Goal: Task Accomplishment & Management: Complete application form

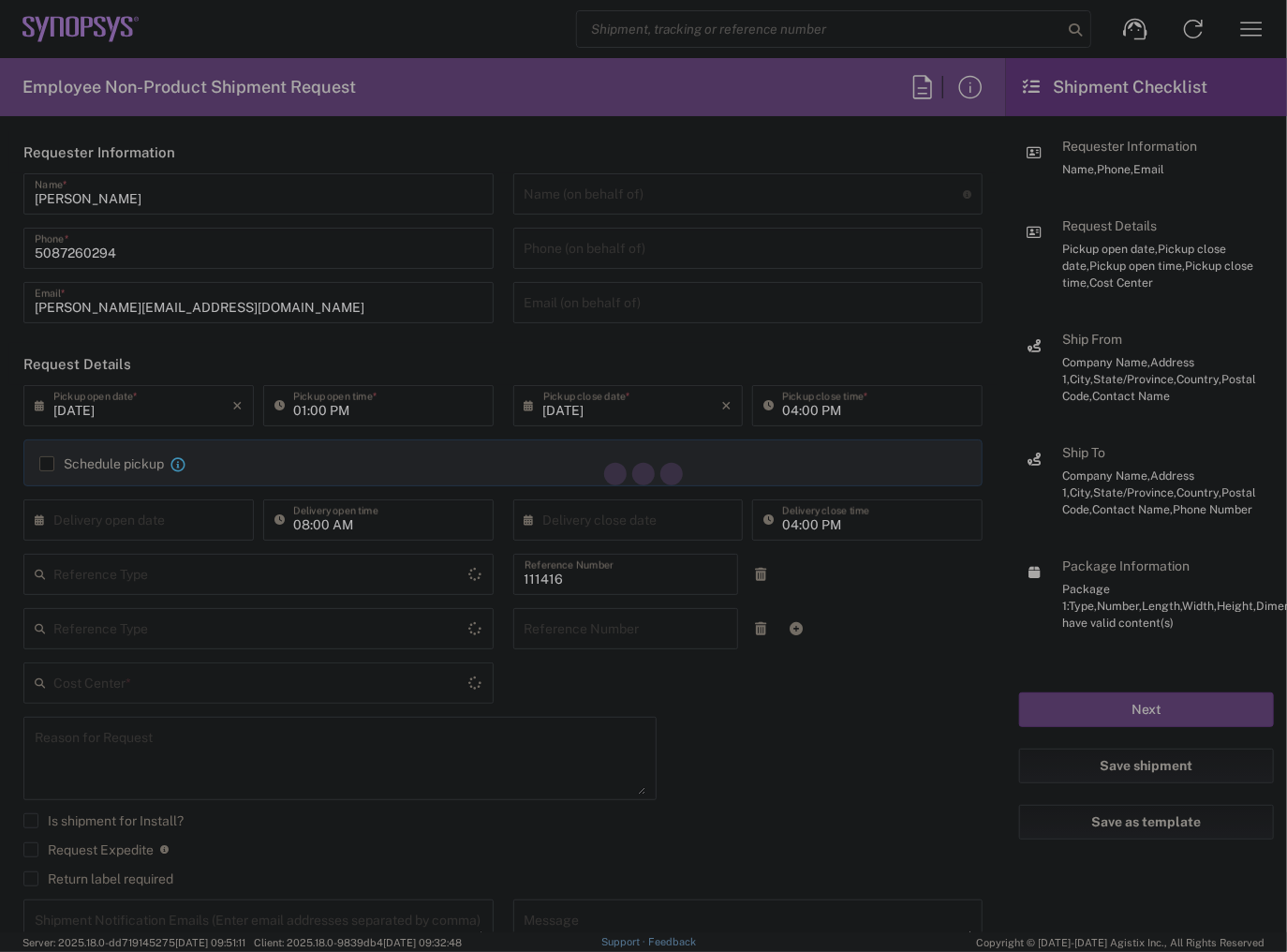
type input "Department"
type input "US01, SIG, IT Platform Products 111416"
type input "[US_STATE]"
type input "[GEOGRAPHIC_DATA]"
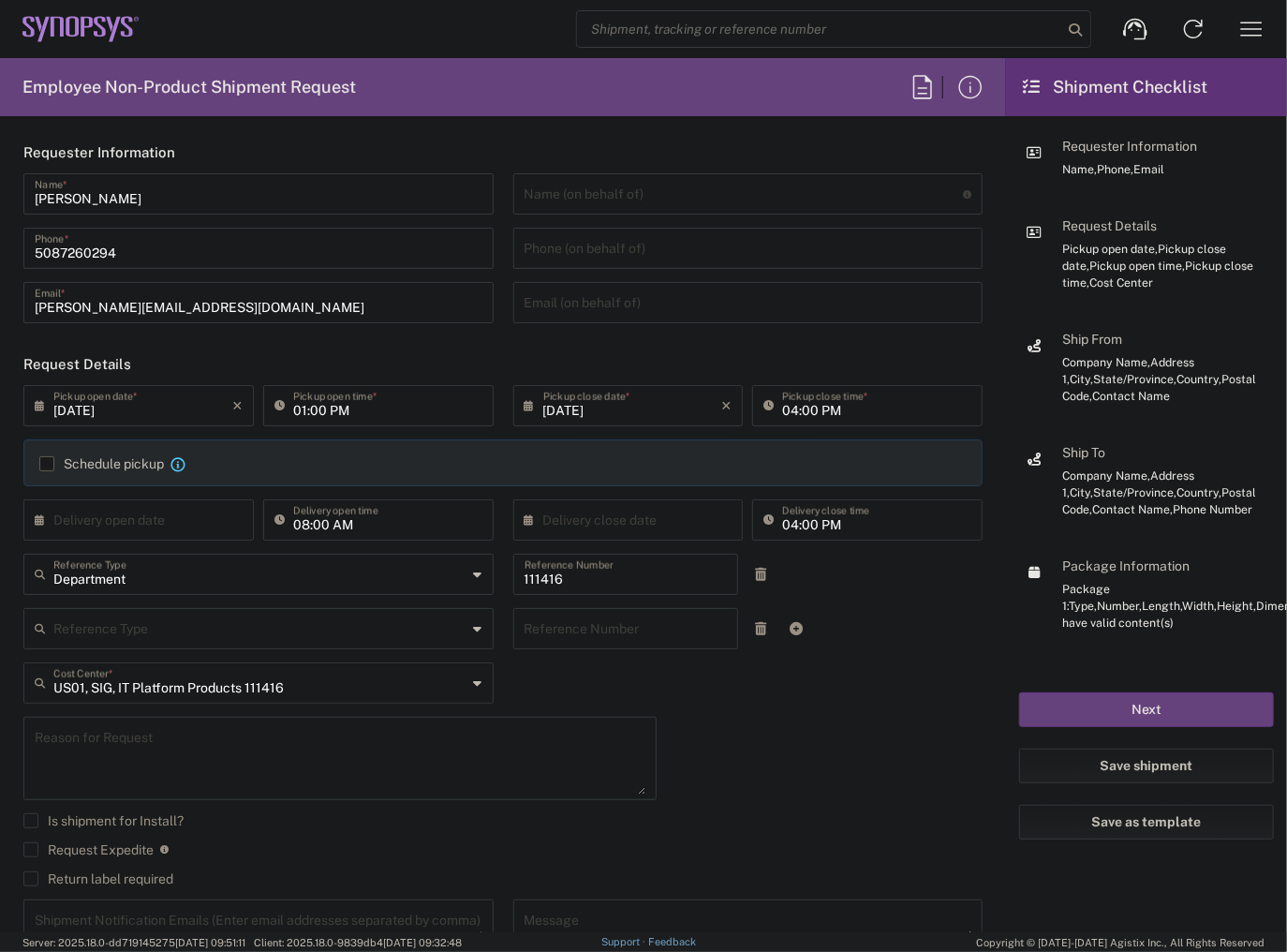
type input "Delivered at Place"
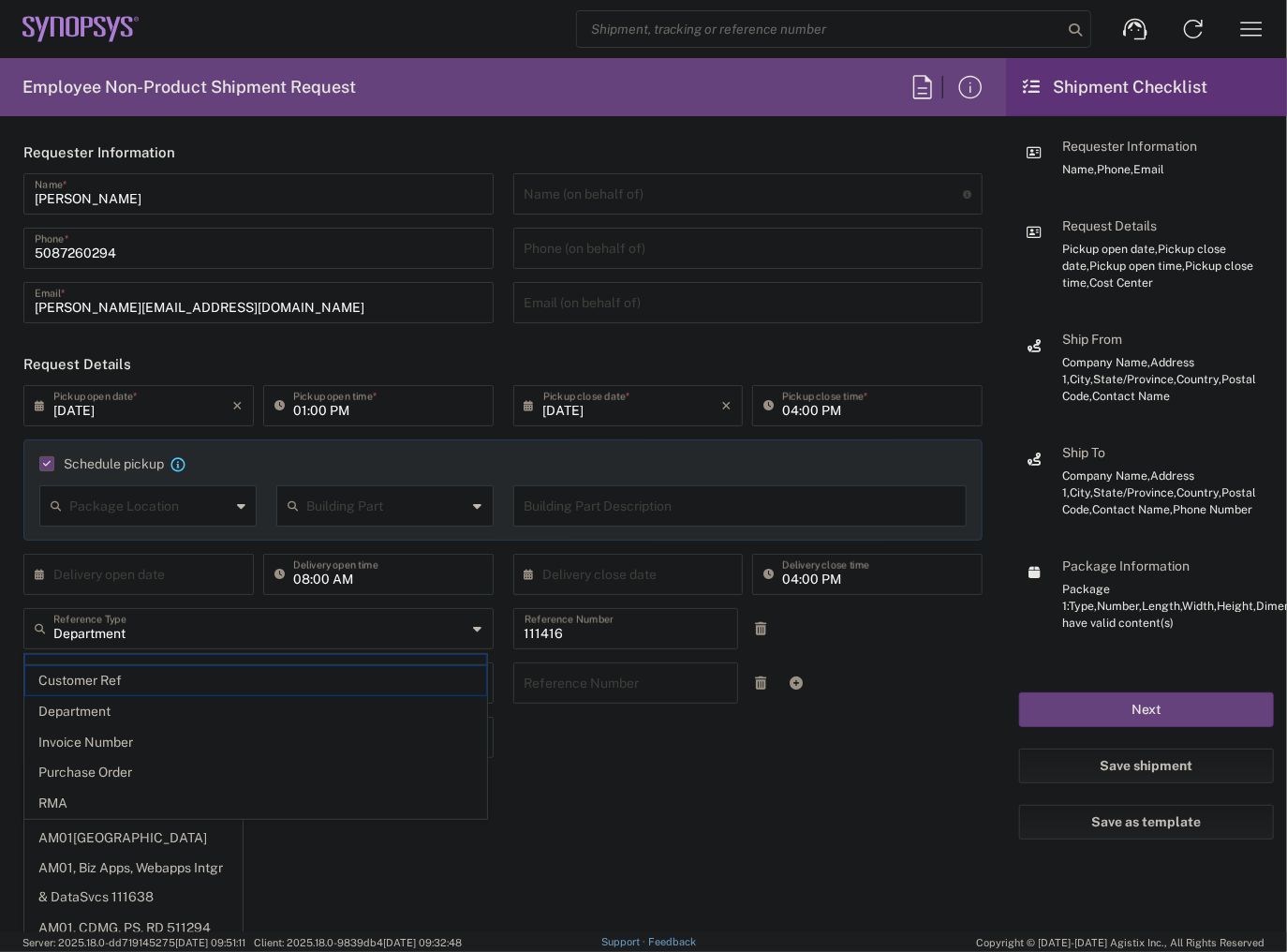
type input "[DATE]"
type input "05:00 PM"
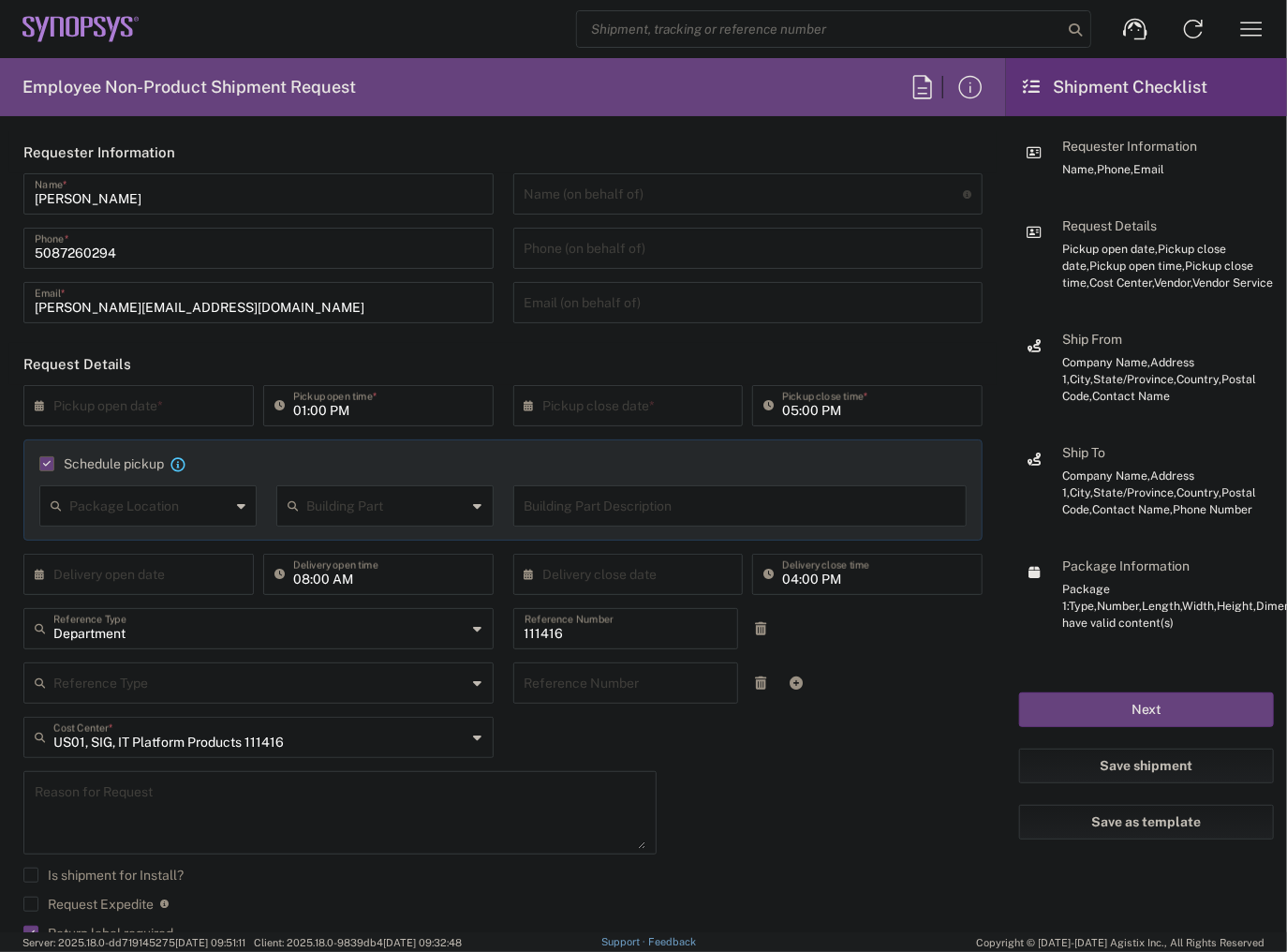
type input "Department"
type input "Marlboro US04"
type input "1"
type input "[US_STATE]"
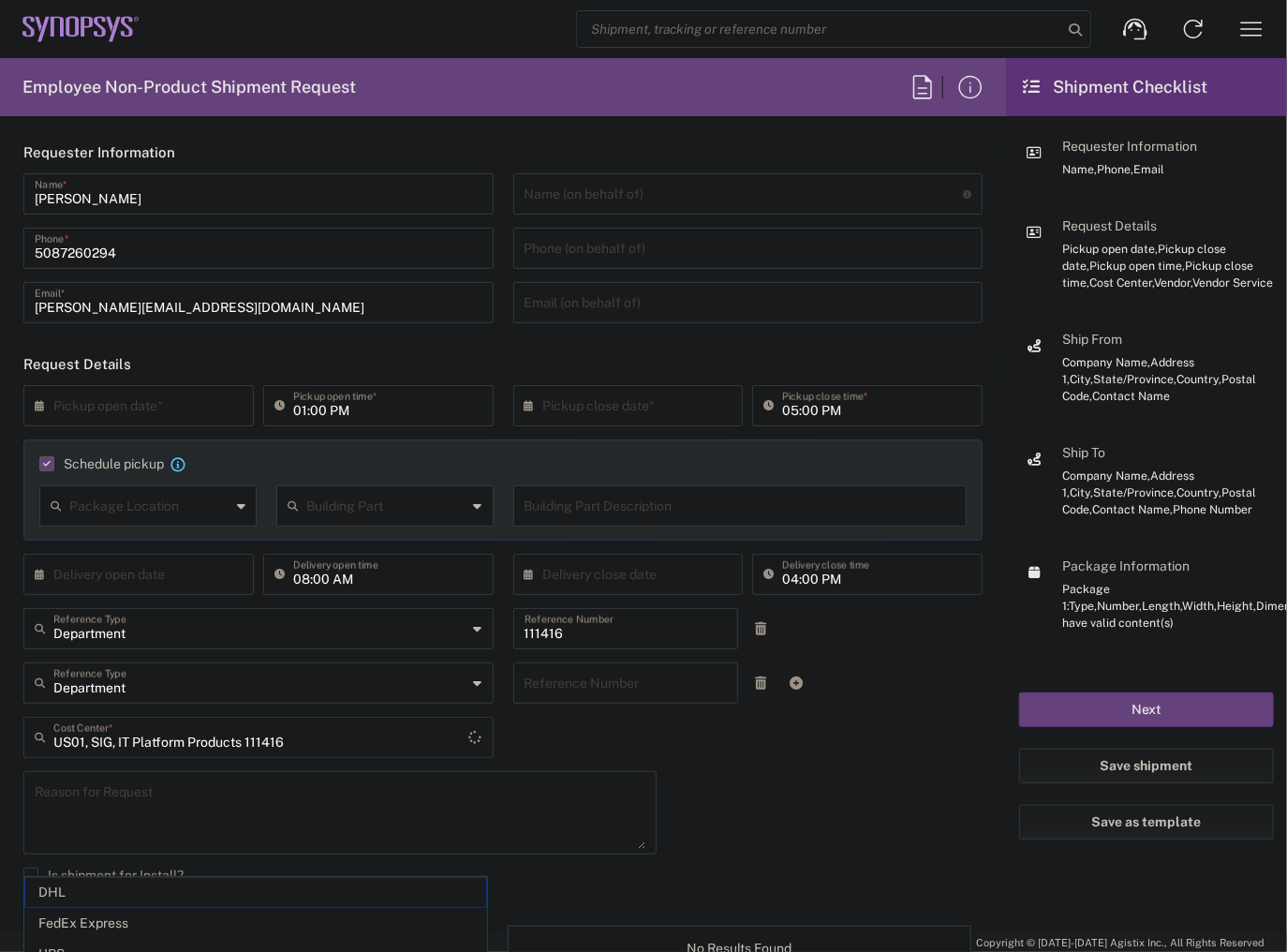
type input "FedEx Express"
type input "Sender/Shipper"
type input "Large Box"
type input "2Day"
type textarea "Tech Refresh"
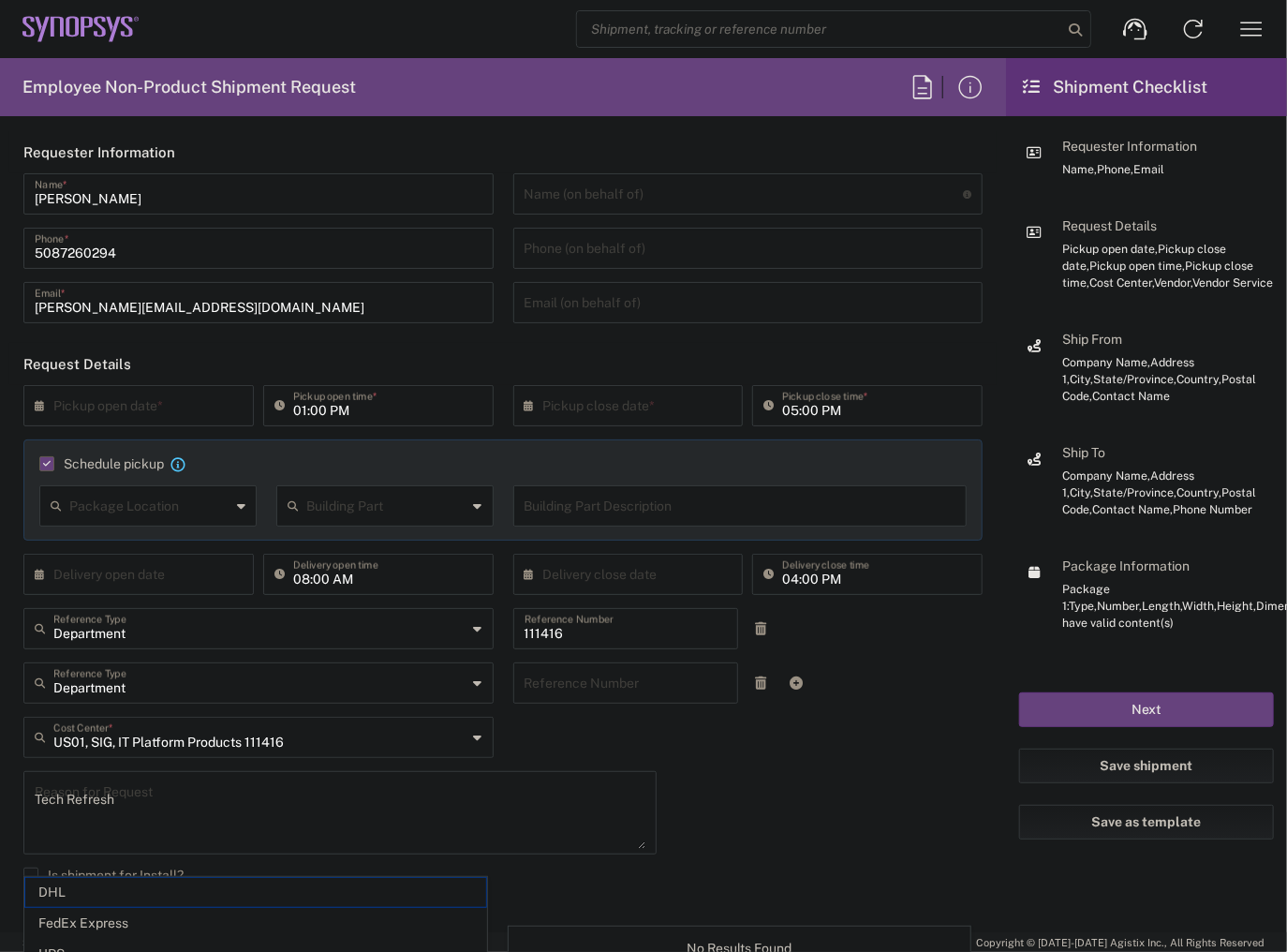
type input "5"
type input "Synopsys Inc"
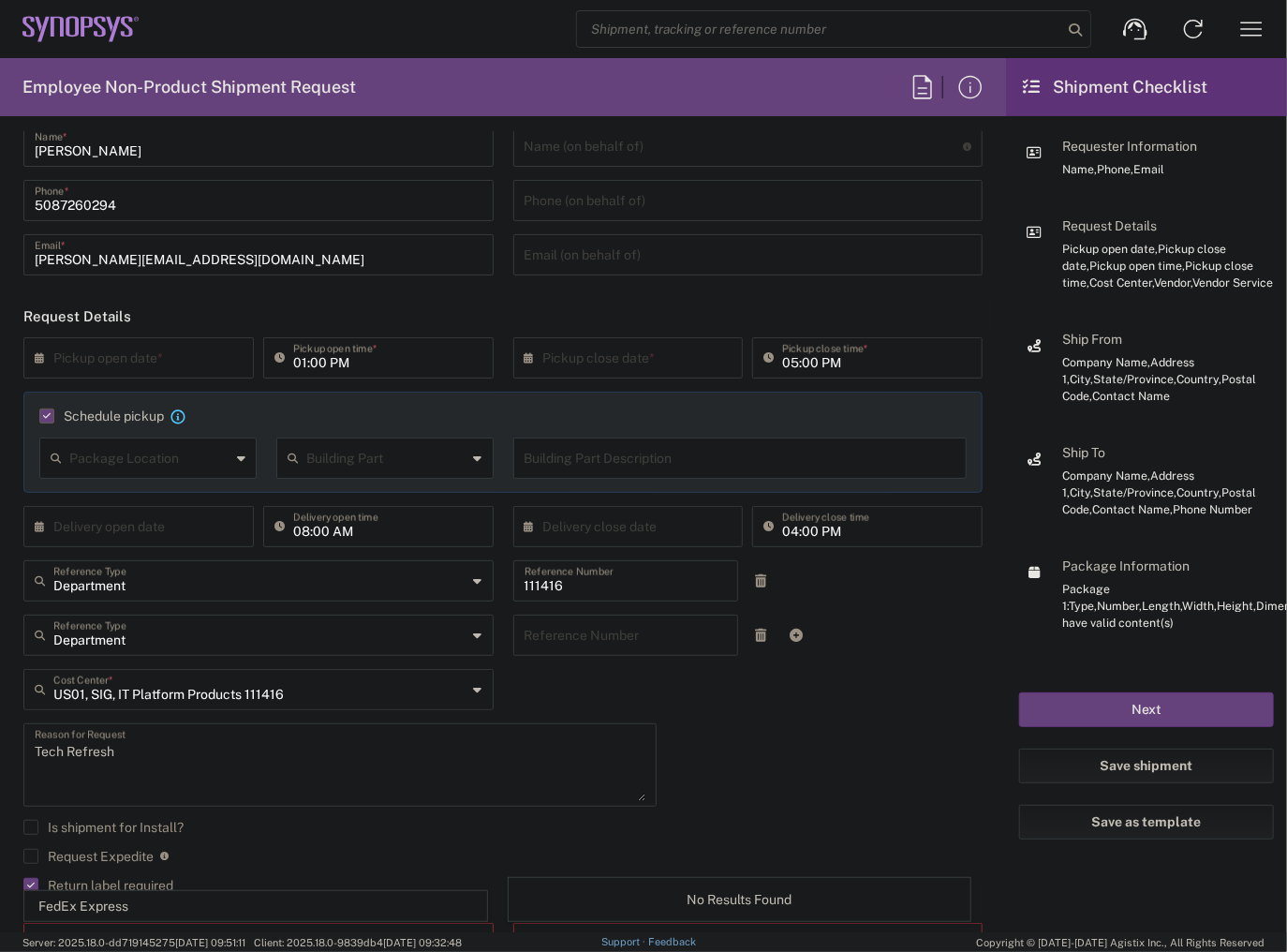
scroll to position [75, 0]
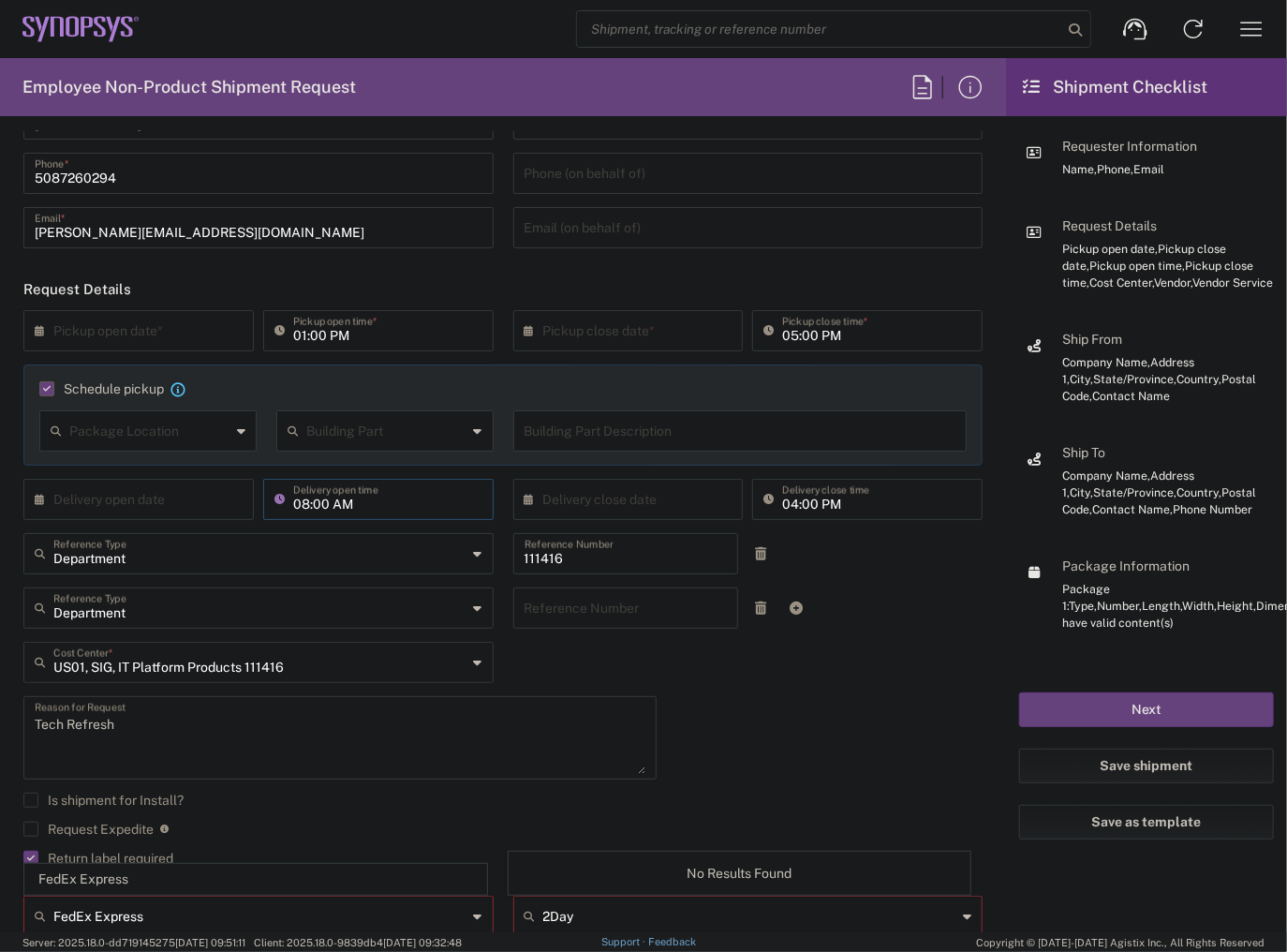
click at [305, 505] on input "08:00 AM" at bounding box center [387, 497] width 189 height 33
type input "02:00 AM"
click at [843, 593] on div "Department Reference Type Department Reference Number" at bounding box center [503, 614] width 979 height 54
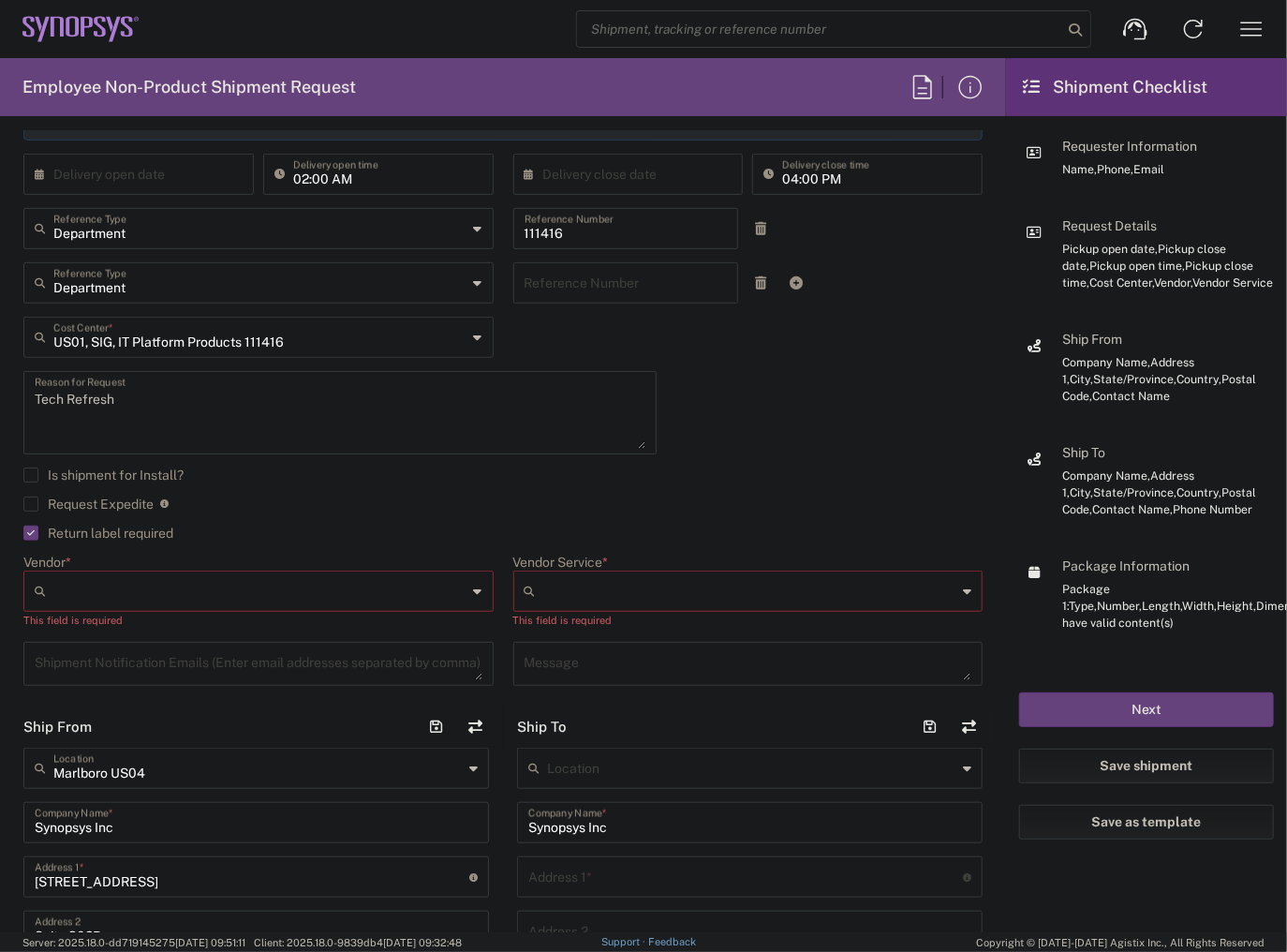
scroll to position [449, 0]
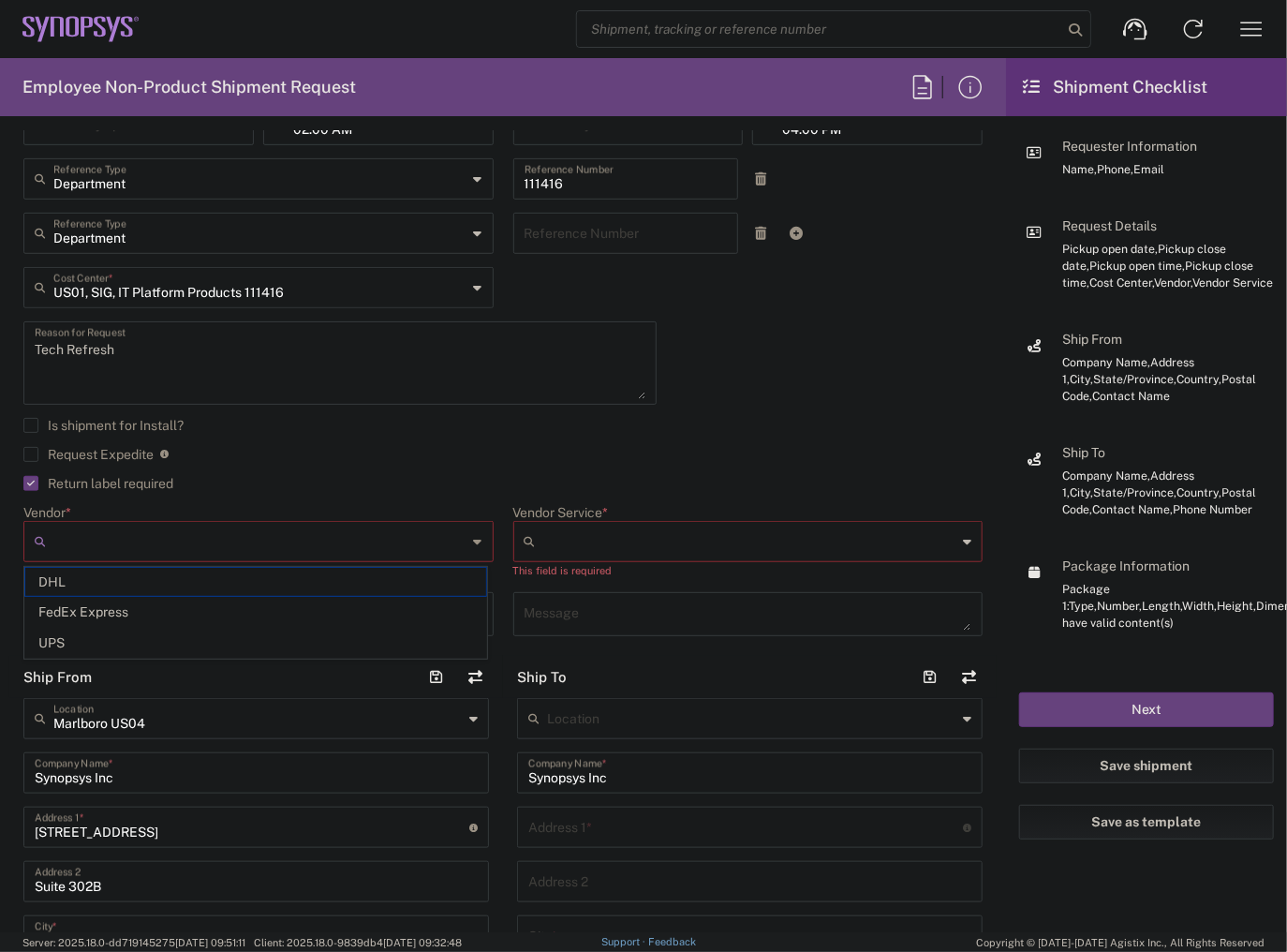
click at [146, 536] on input "Vendor *" at bounding box center [260, 541] width 414 height 30
click at [135, 586] on span "DHL" at bounding box center [256, 582] width 461 height 29
click at [332, 550] on input "DHL" at bounding box center [260, 541] width 414 height 30
click at [219, 619] on span "FedEx Express" at bounding box center [256, 612] width 461 height 29
type input "FedEx Express"
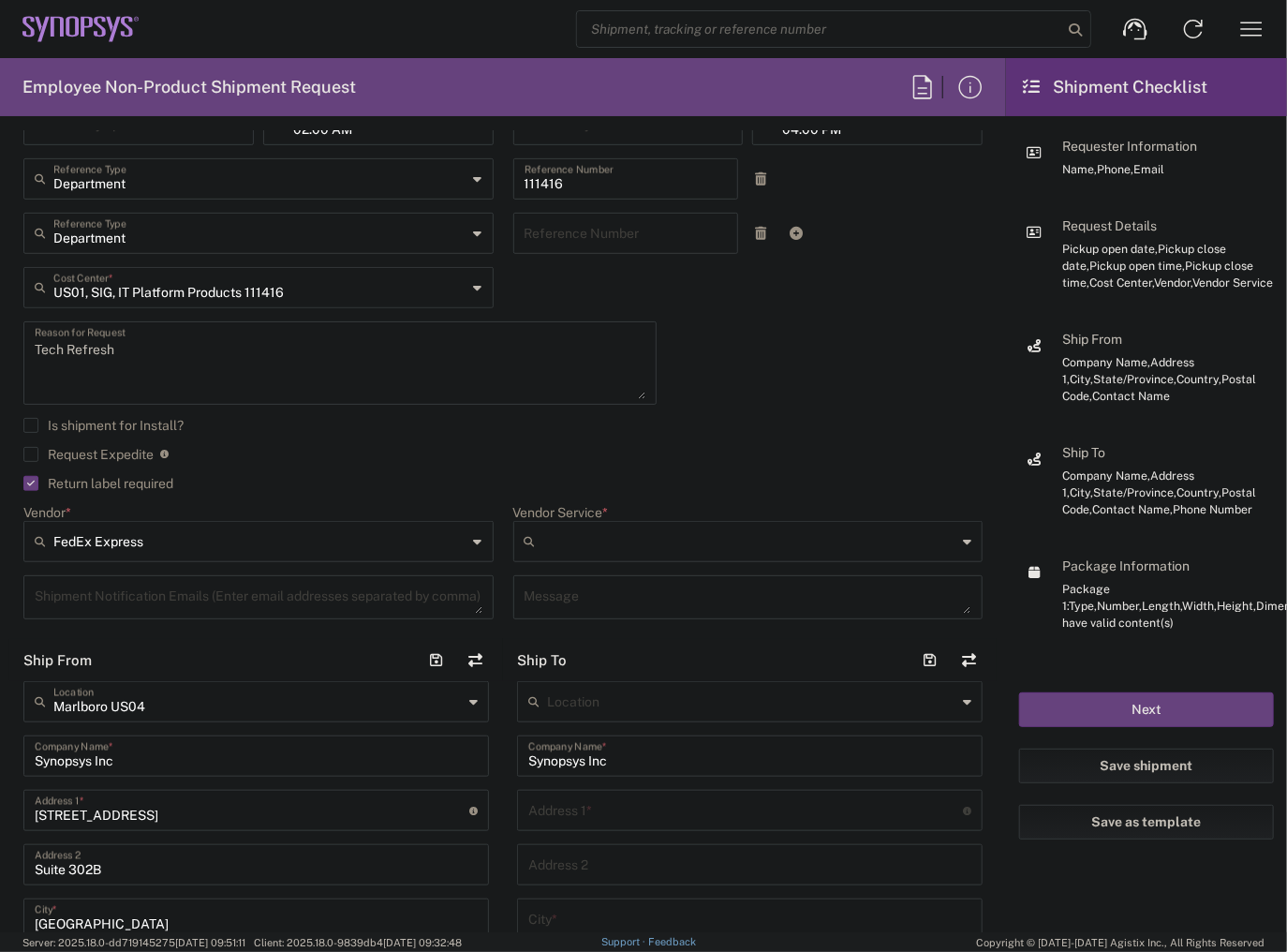
click at [659, 539] on input "Vendor Service *" at bounding box center [750, 541] width 414 height 30
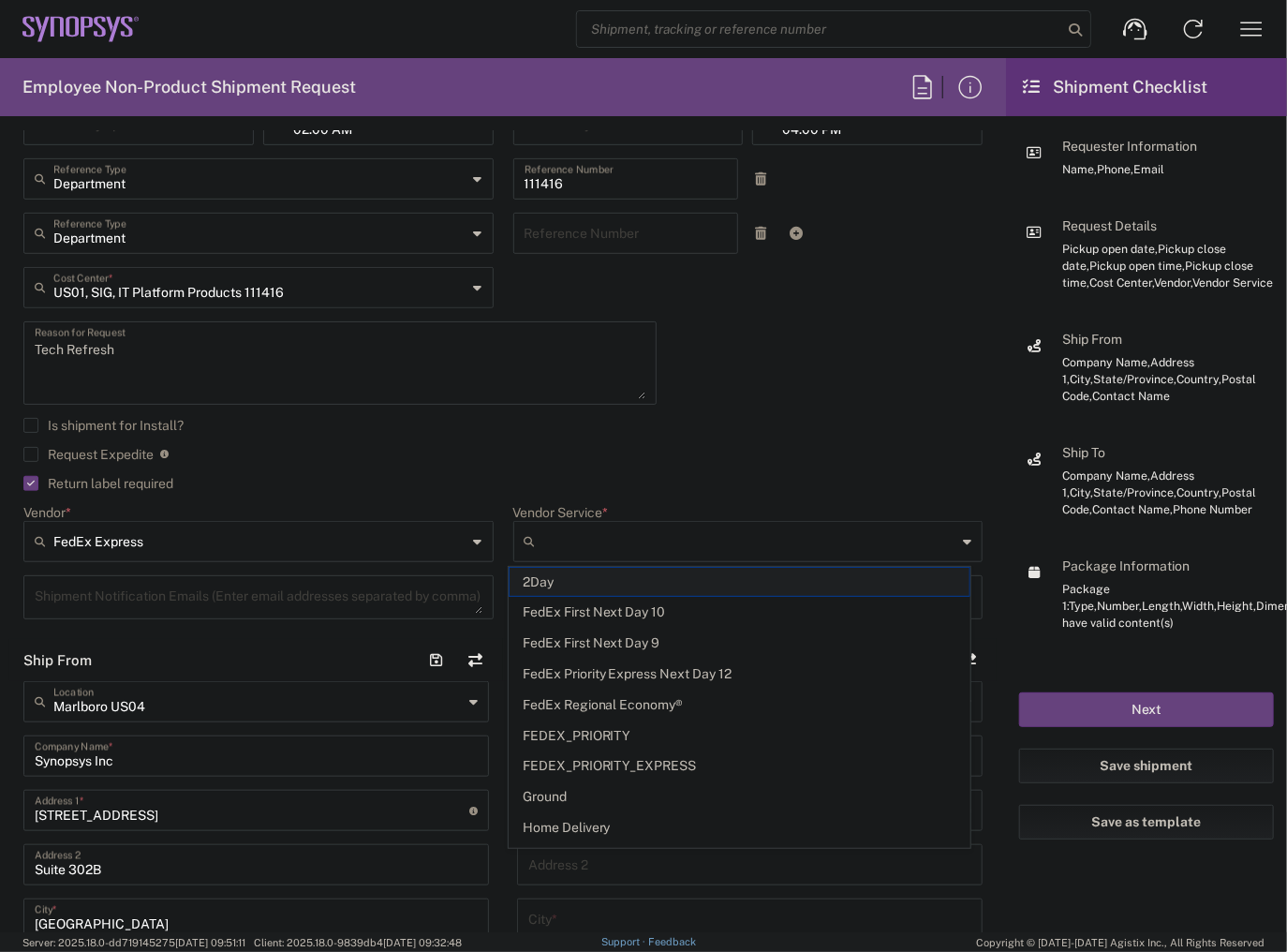
click at [635, 586] on span "2Day" at bounding box center [741, 582] width 461 height 29
type input "2Day"
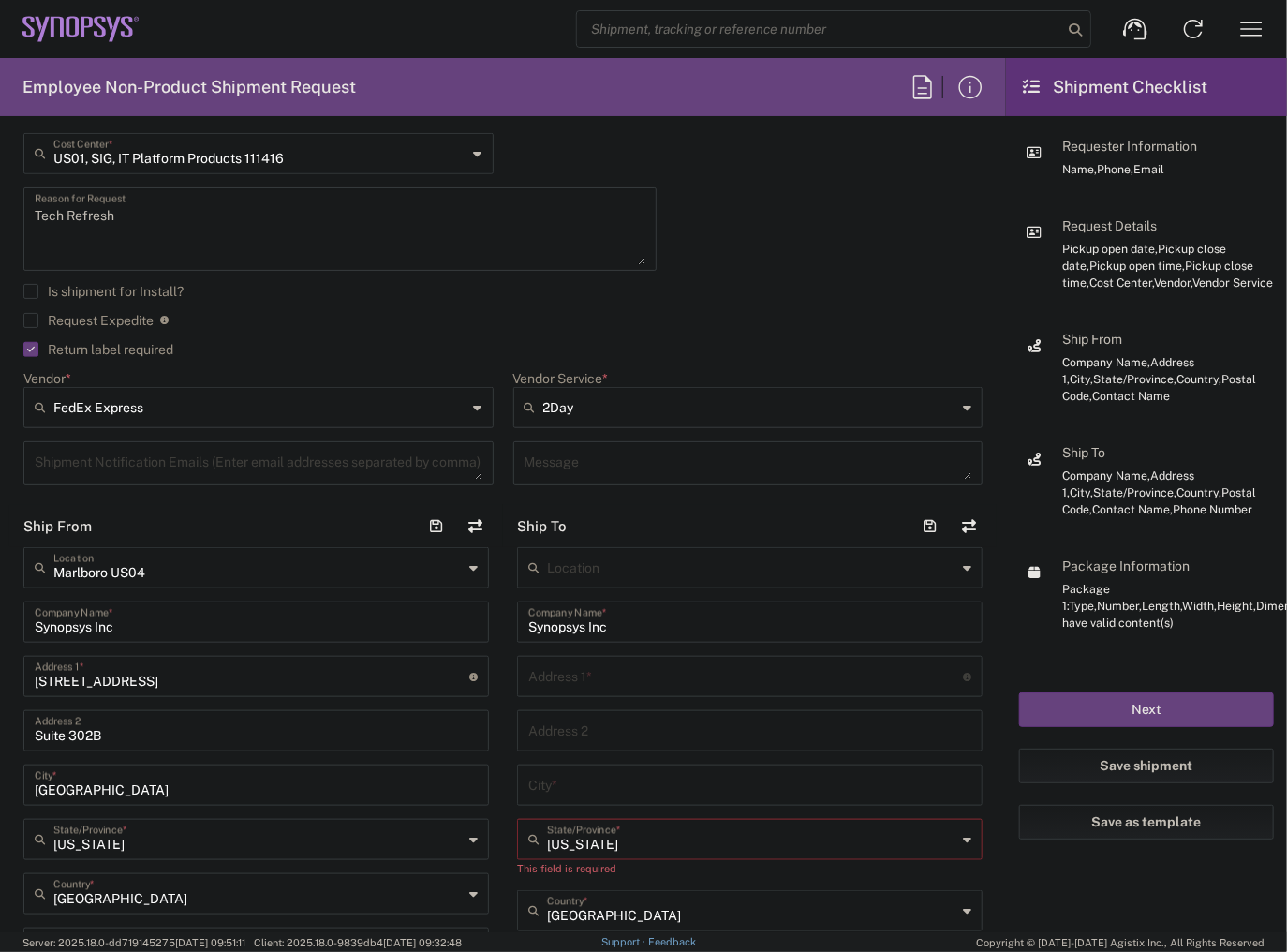
scroll to position [824, 0]
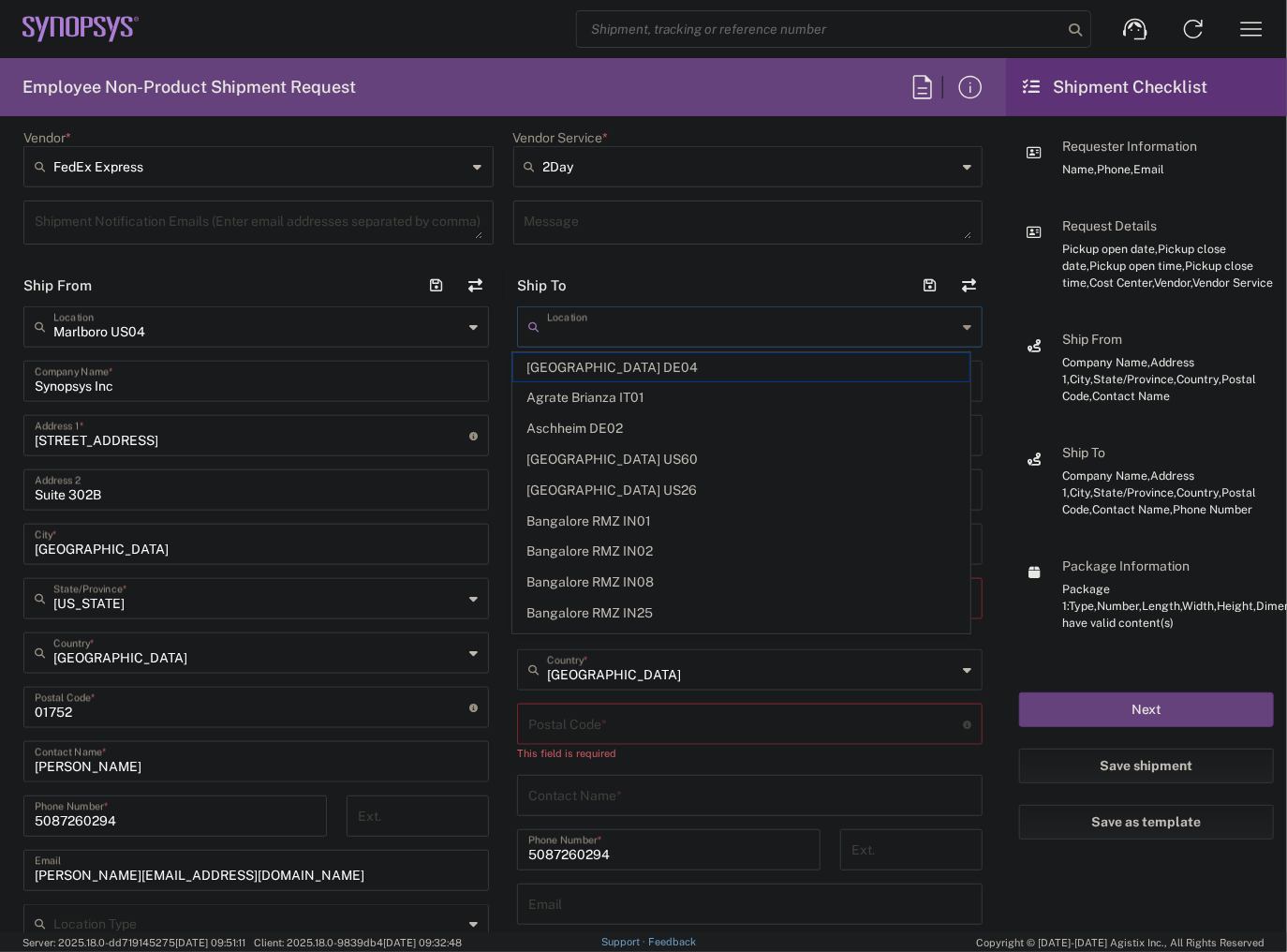
click at [602, 323] on input "text" at bounding box center [752, 325] width 410 height 33
click at [607, 482] on span "[GEOGRAPHIC_DATA] US26" at bounding box center [742, 490] width 456 height 29
type input "[GEOGRAPHIC_DATA] US26"
type input "1301 S Mopac Expy"
type input "[STREET_ADDRESS]"
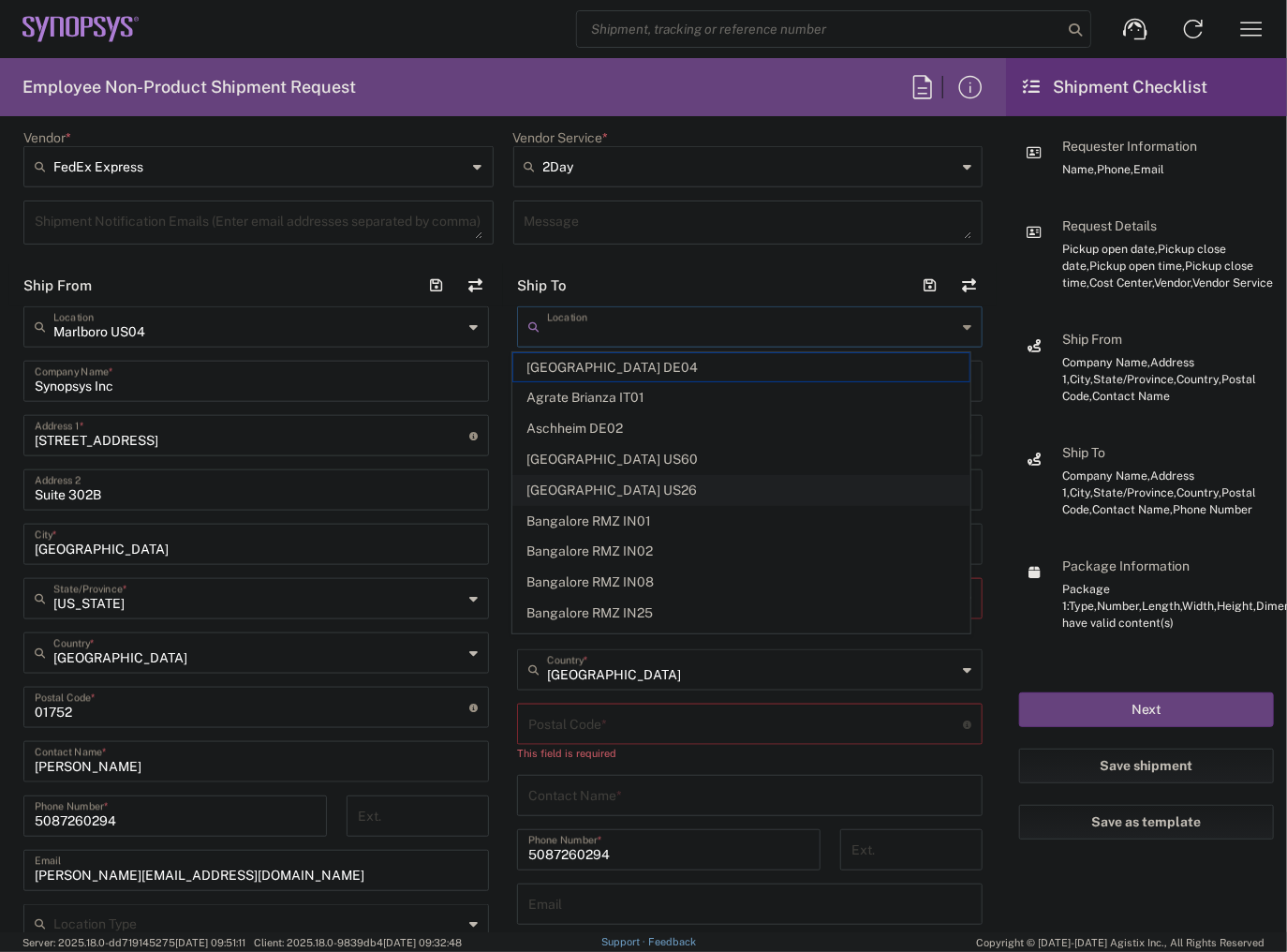
type input "Austin"
type input "[US_STATE]"
type input "78746"
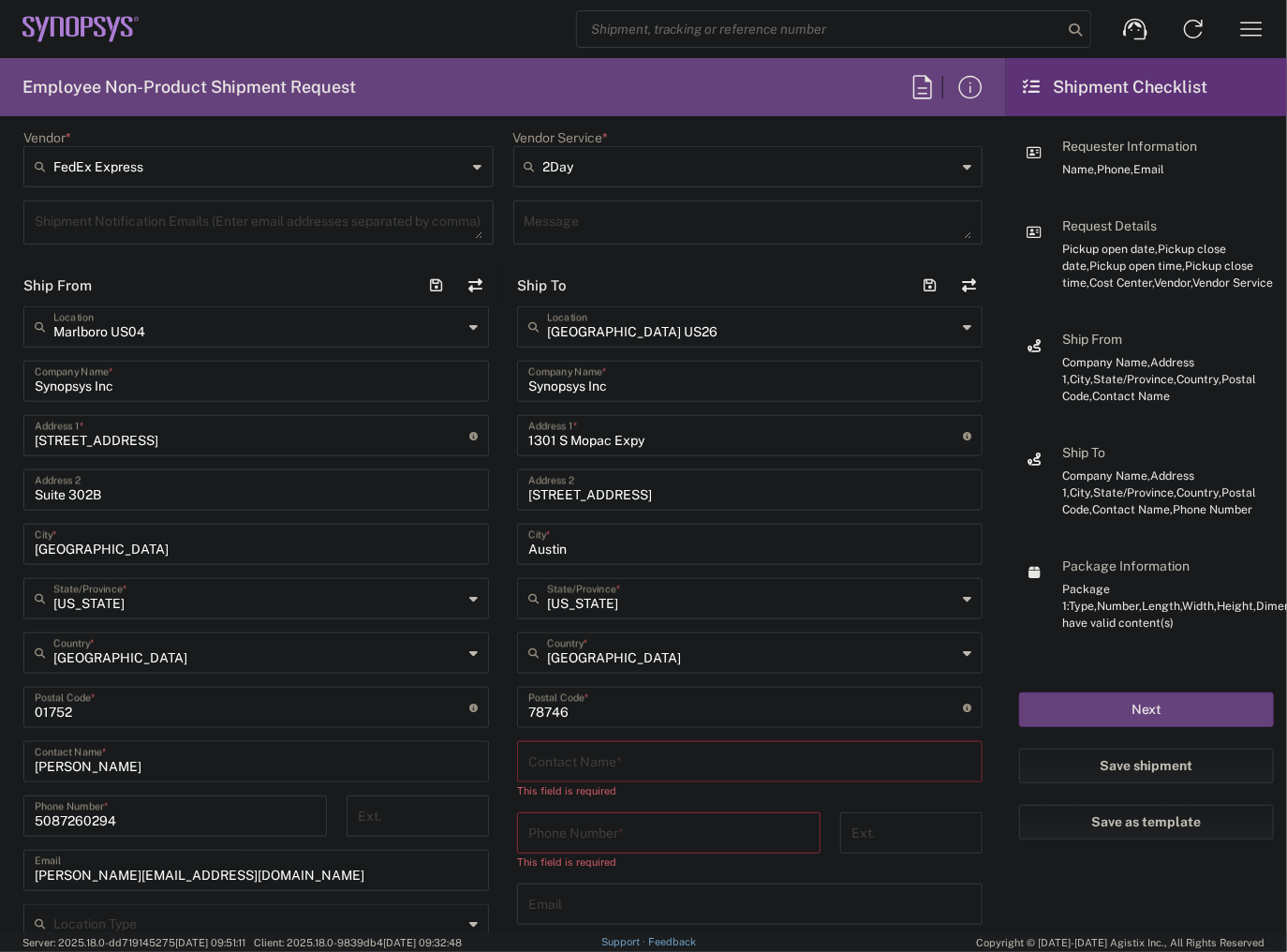
click at [611, 386] on input "Synopsys Inc" at bounding box center [750, 379] width 444 height 33
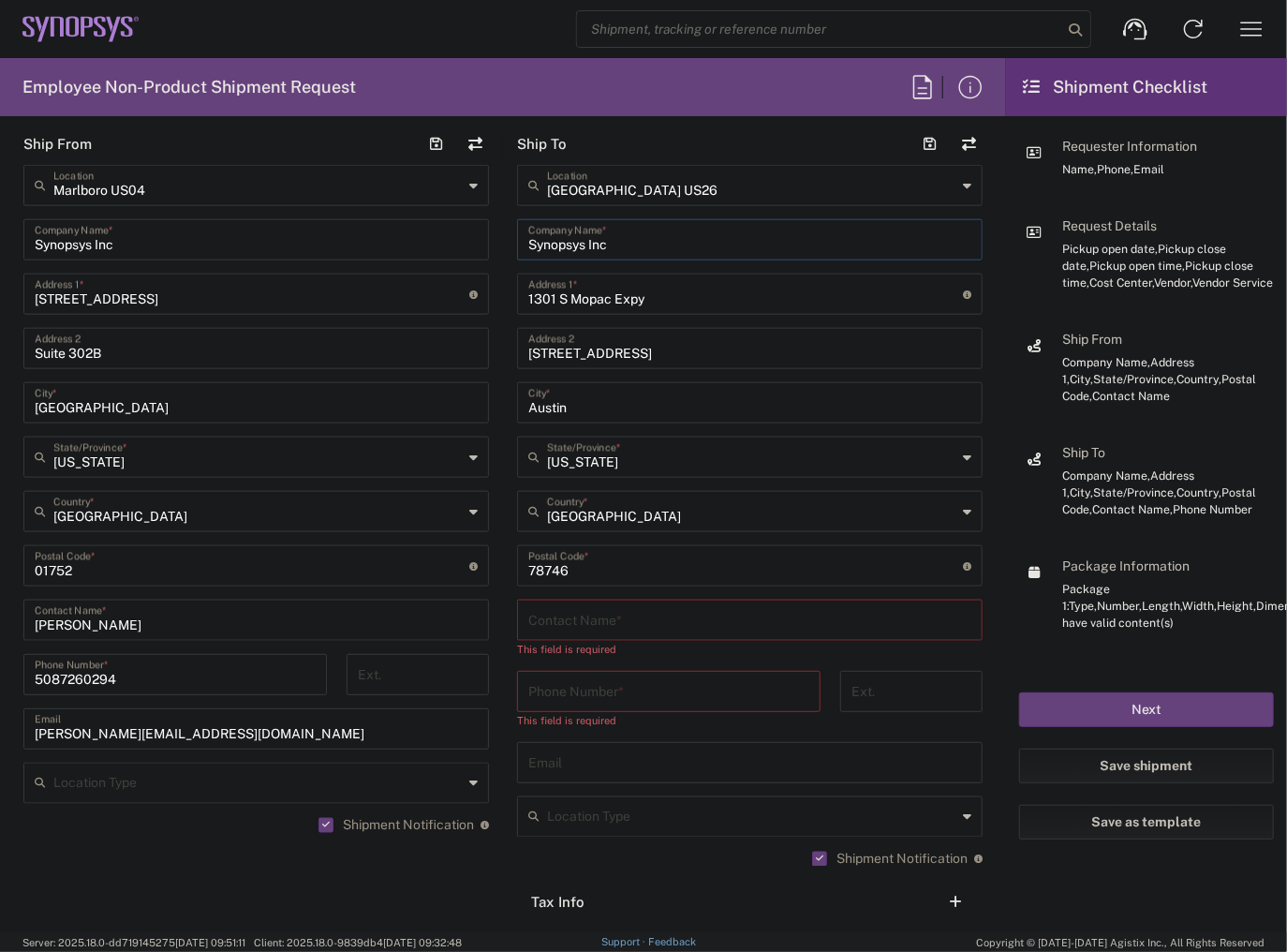
scroll to position [974, 0]
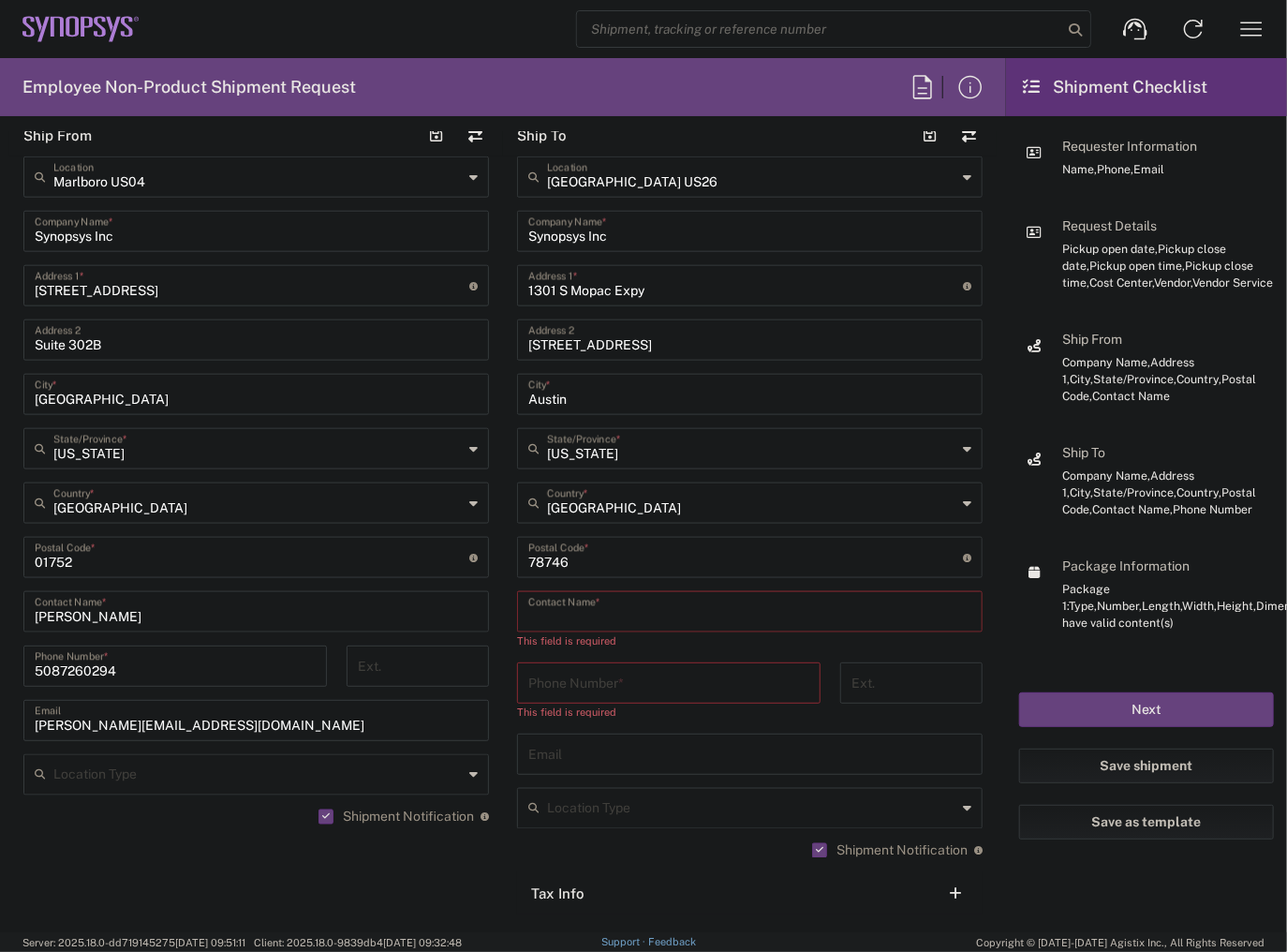
click at [585, 605] on input "text" at bounding box center [750, 610] width 444 height 33
paste input "[PERSON_NAME]"
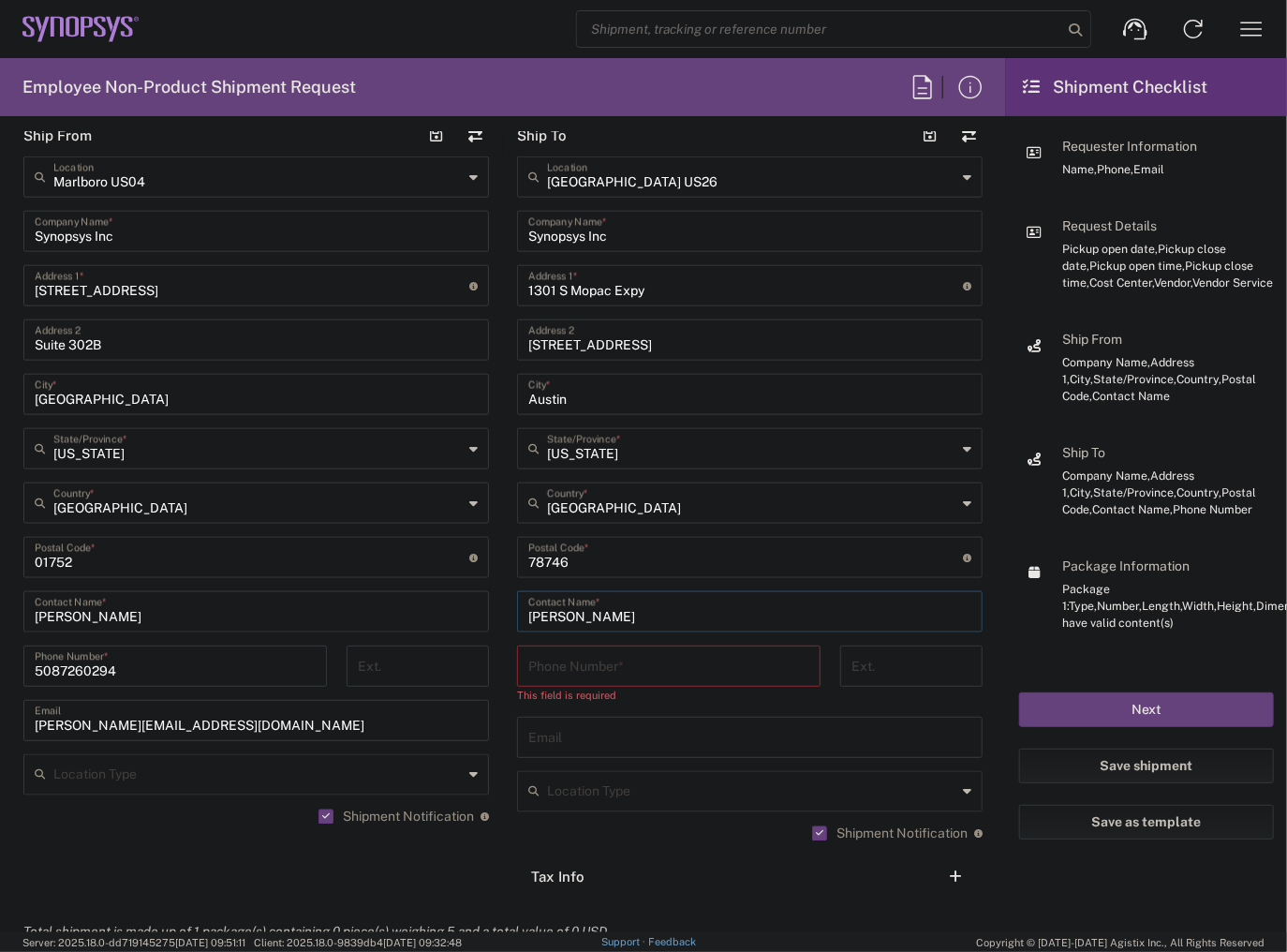
type input "[PERSON_NAME]"
click at [570, 667] on input "tel" at bounding box center [669, 664] width 281 height 33
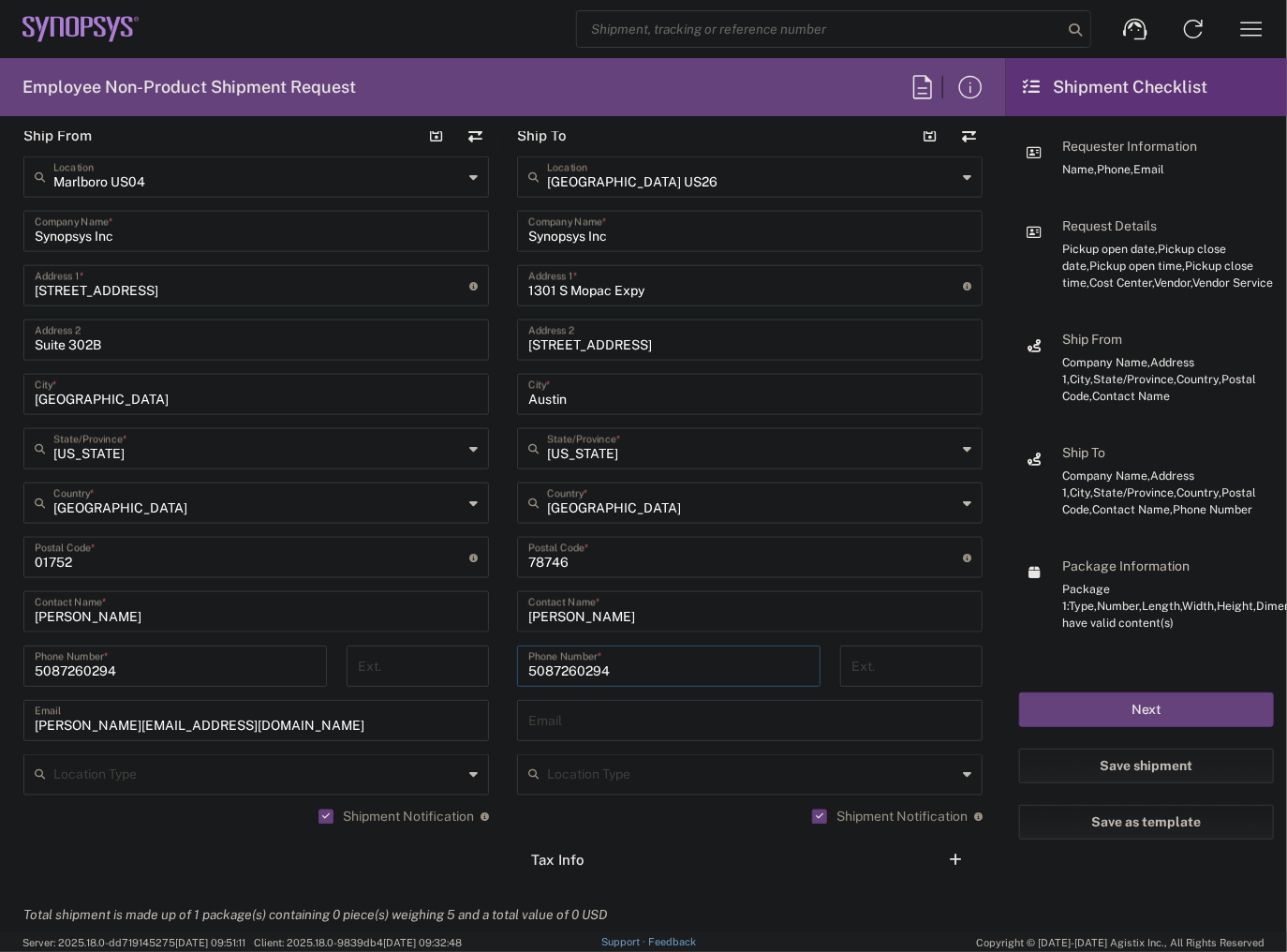
type input "5087260294"
click at [615, 723] on input "text" at bounding box center [750, 718] width 444 height 33
drag, startPoint x: 75, startPoint y: 728, endPoint x: -103, endPoint y: 721, distance: 178.1
click at [0, 721] on html "Shipment request Shipment tracking Employee non-product shipment request My shi…" at bounding box center [644, 476] width 1287 height 952
click at [554, 787] on input "text" at bounding box center [752, 773] width 410 height 33
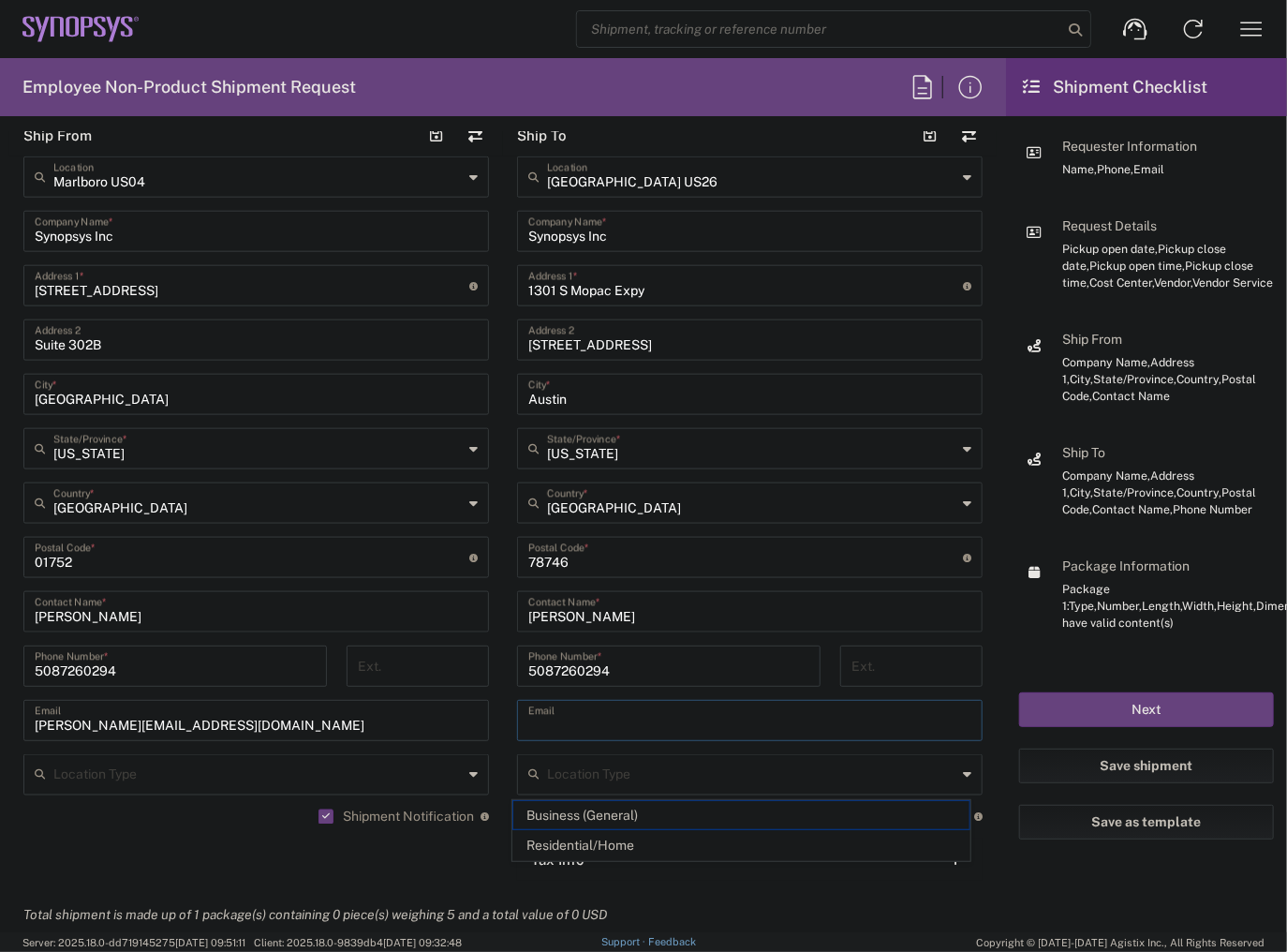
click at [579, 728] on input "text" at bounding box center [750, 718] width 444 height 33
paste input "[EMAIL_ADDRESS][DOMAIN_NAME]"
type input "[EMAIL_ADDRESS][DOMAIN_NAME]"
click at [268, 814] on div "Shipment Notification If checked, a shipment notification email will be sent to…" at bounding box center [256, 823] width 465 height 30
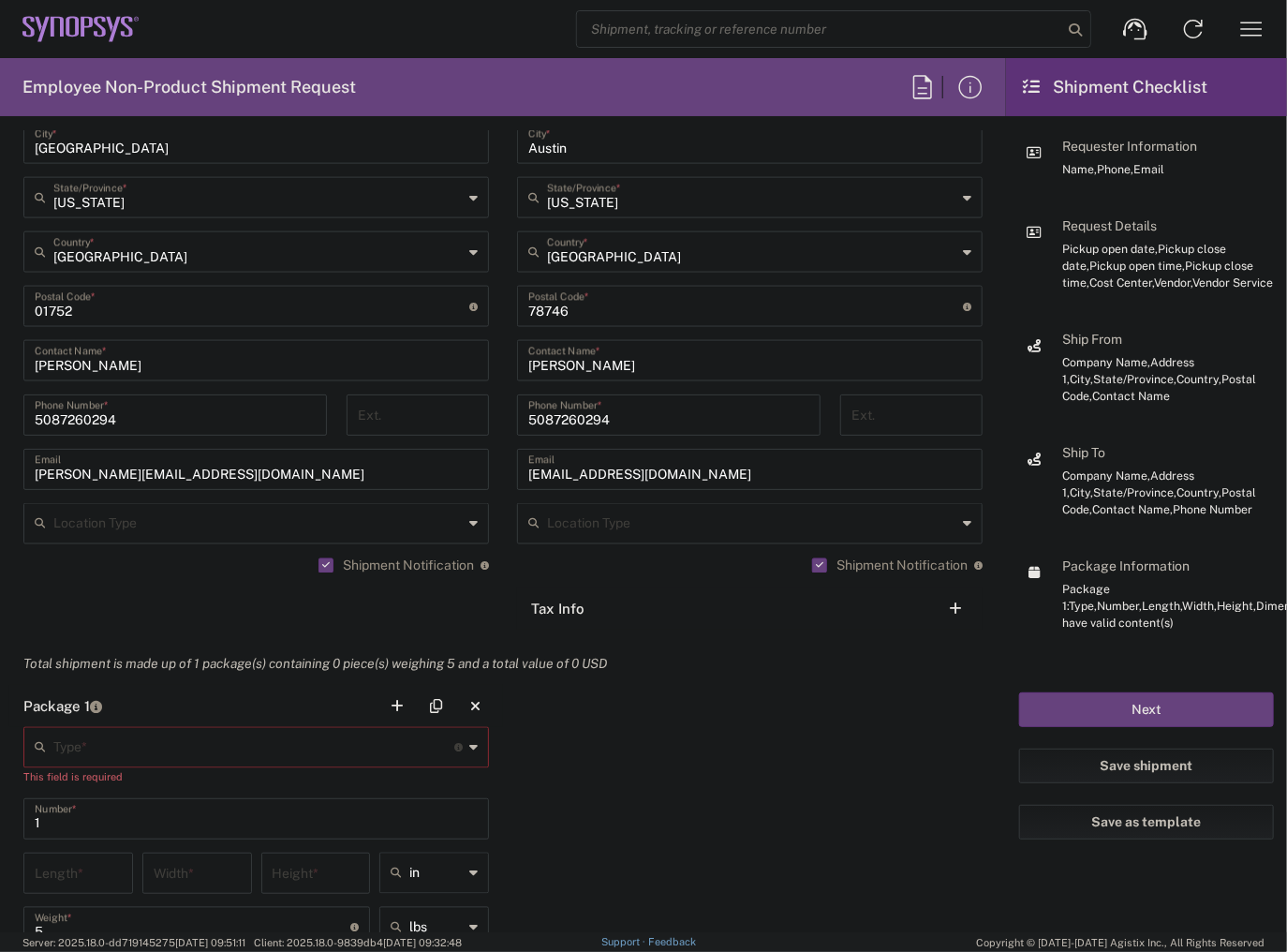
scroll to position [1274, 0]
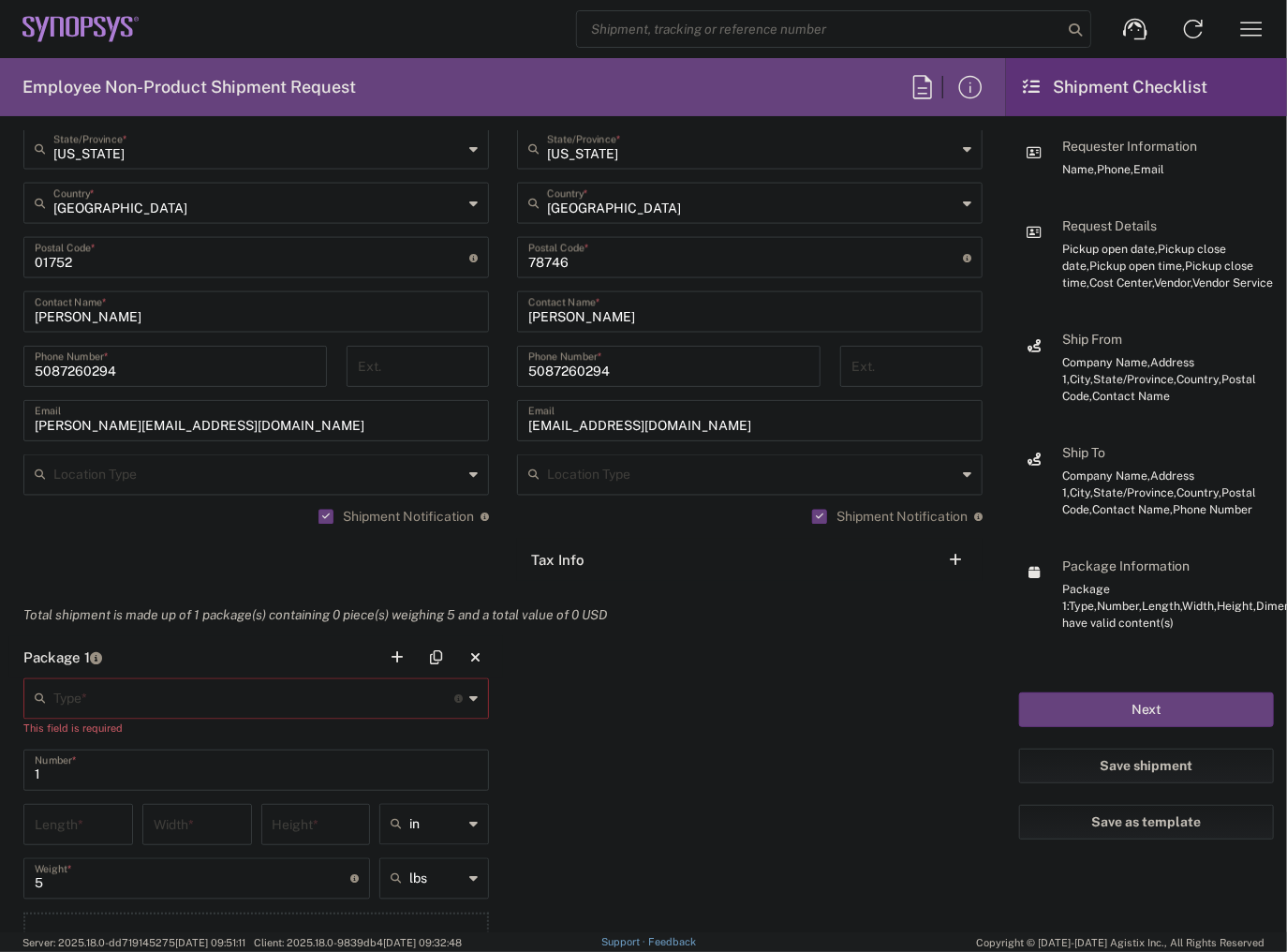
click at [603, 757] on div "Package 1 Type * Material used to package goods Large Box This field is require…" at bounding box center [503, 819] width 988 height 366
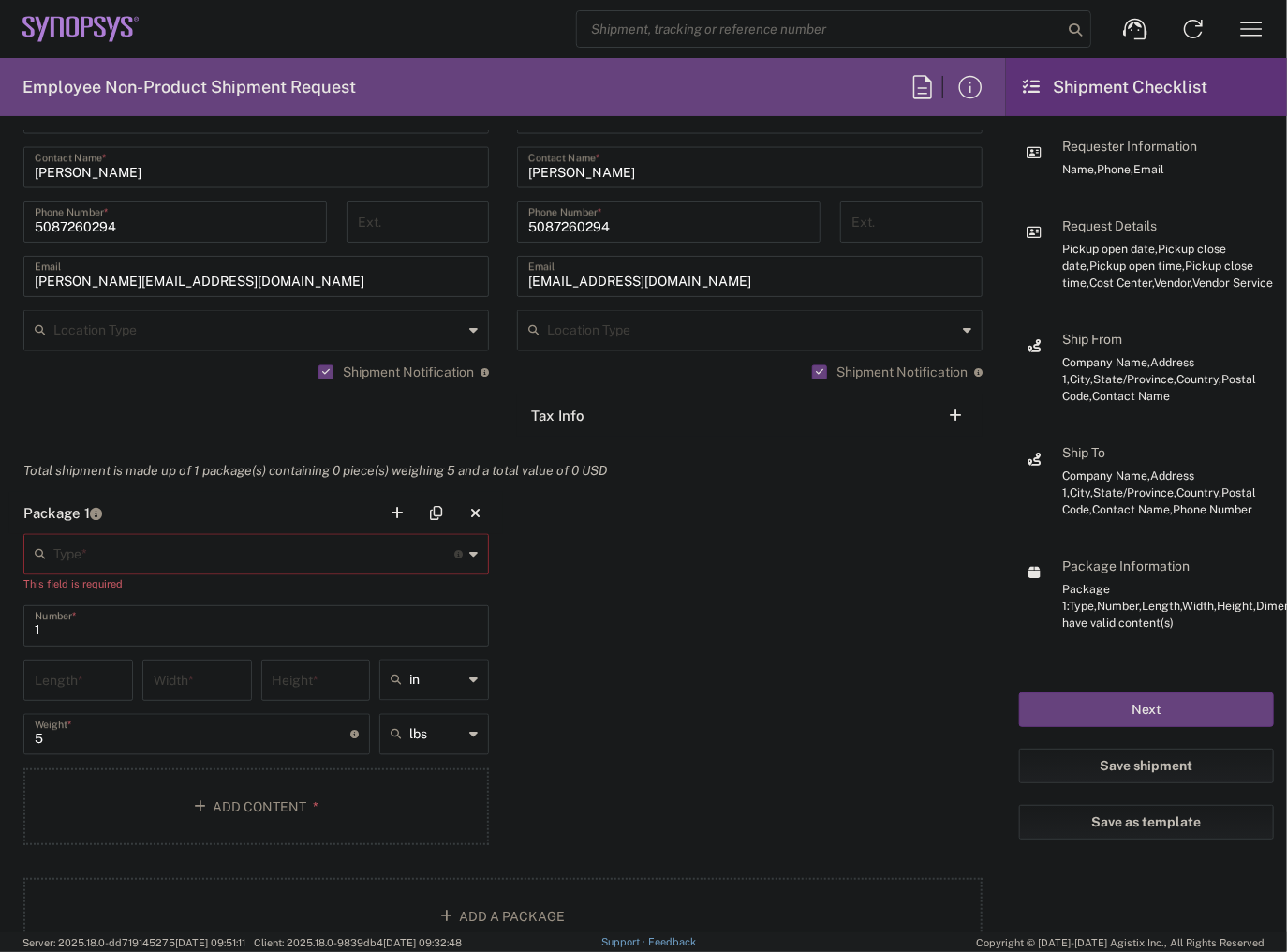
scroll to position [1424, 0]
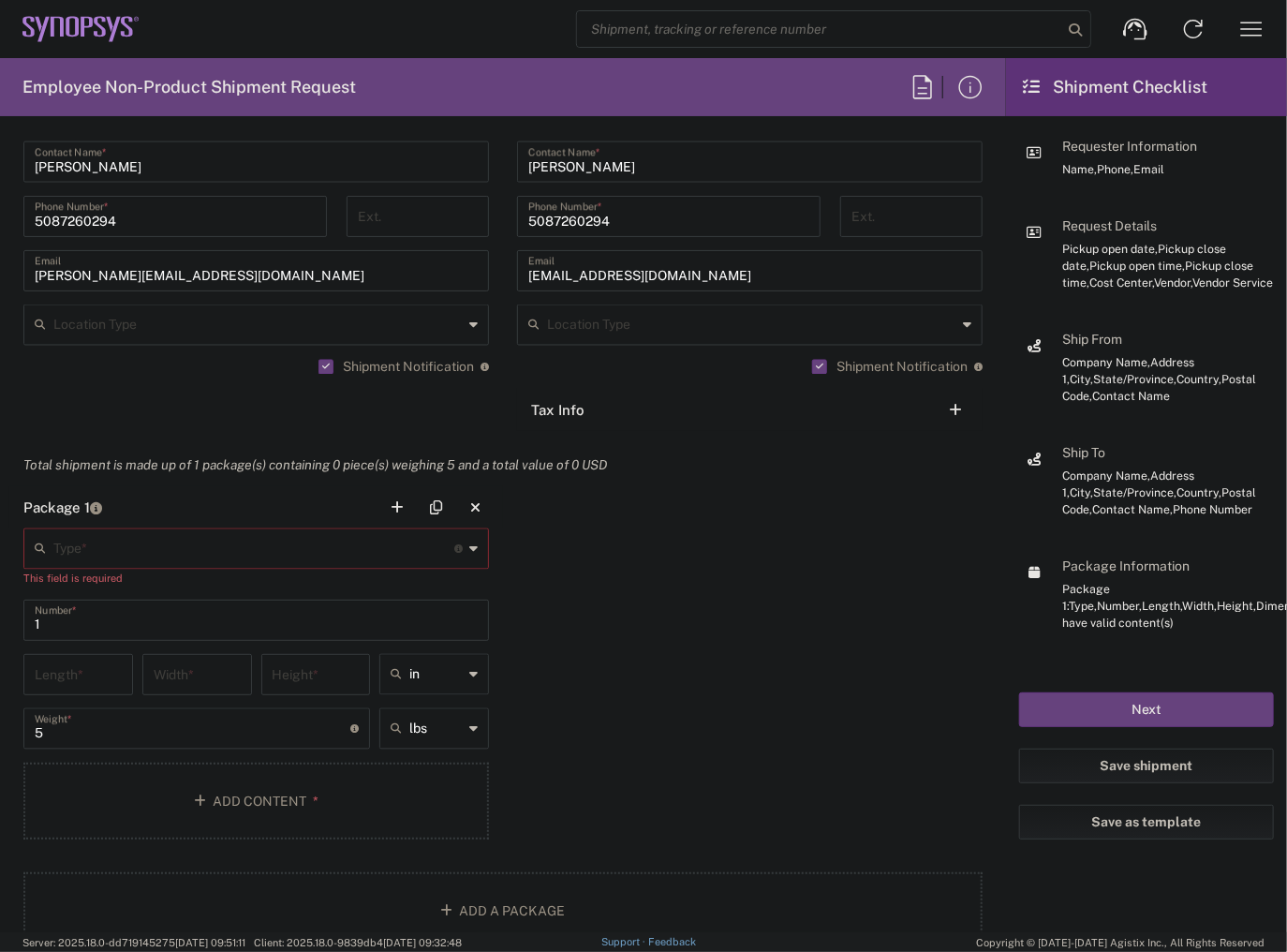
click at [247, 549] on input "text" at bounding box center [253, 547] width 401 height 33
click at [168, 597] on span "Large Box" at bounding box center [253, 591] width 456 height 29
type input "Large Box"
type input "17.5"
type input "12.5"
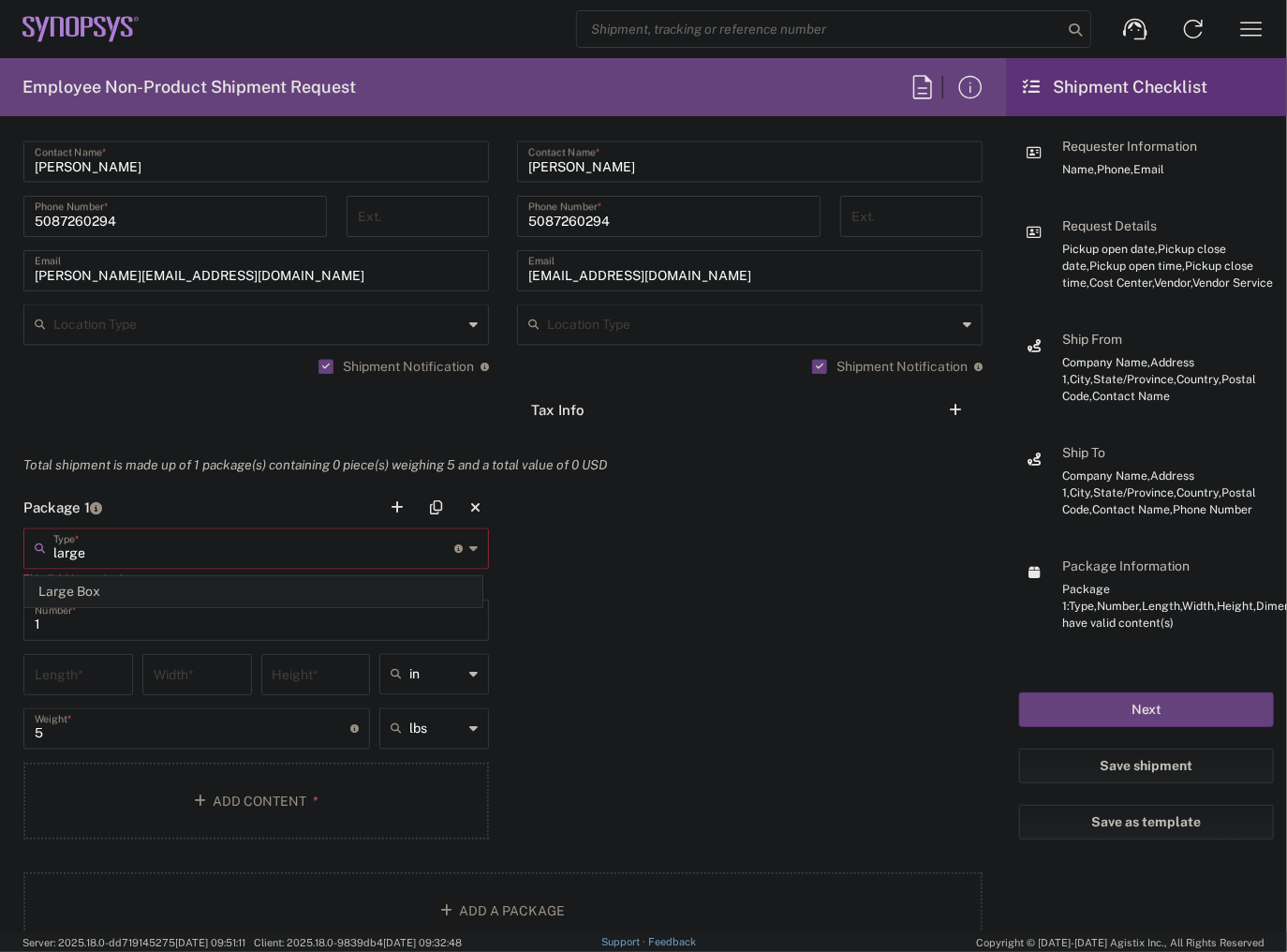
type input "3"
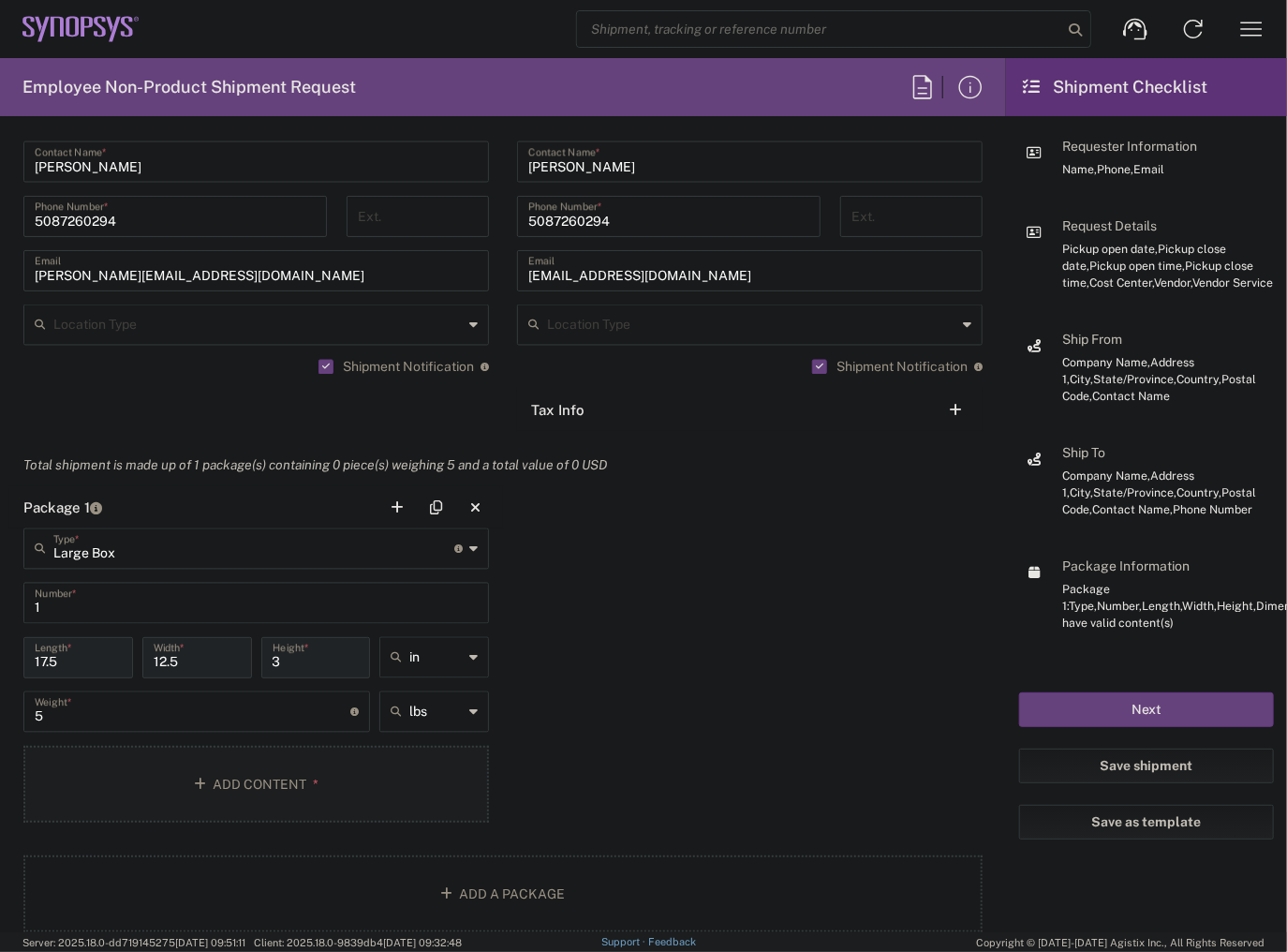
click at [205, 761] on button "Add Content *" at bounding box center [256, 784] width 465 height 77
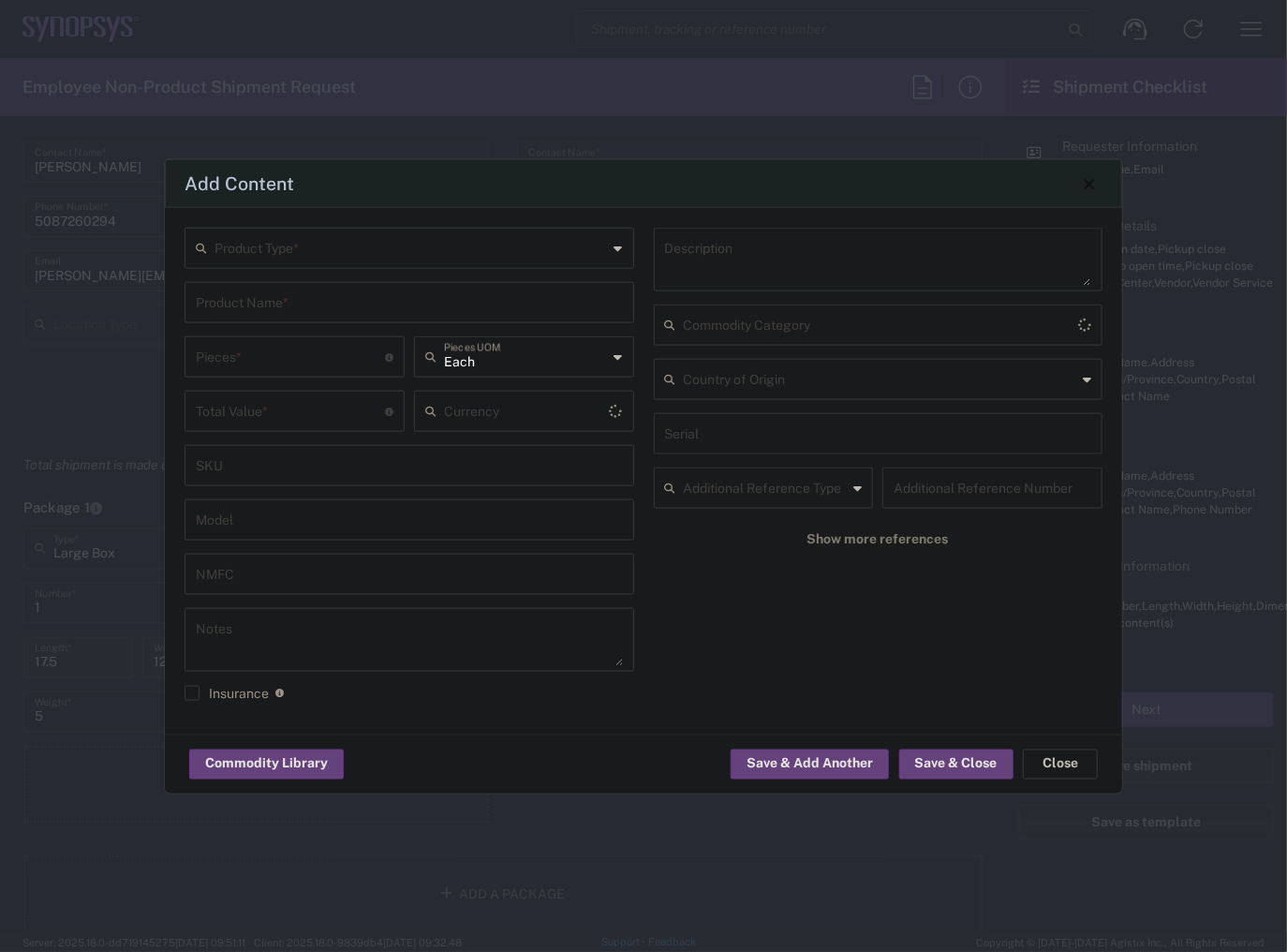
type input "US Dollar"
type input "[GEOGRAPHIC_DATA]"
click at [389, 249] on input "text" at bounding box center [412, 246] width 394 height 33
click at [342, 316] on span "General Commodity" at bounding box center [409, 320] width 446 height 29
type input "General Commodity"
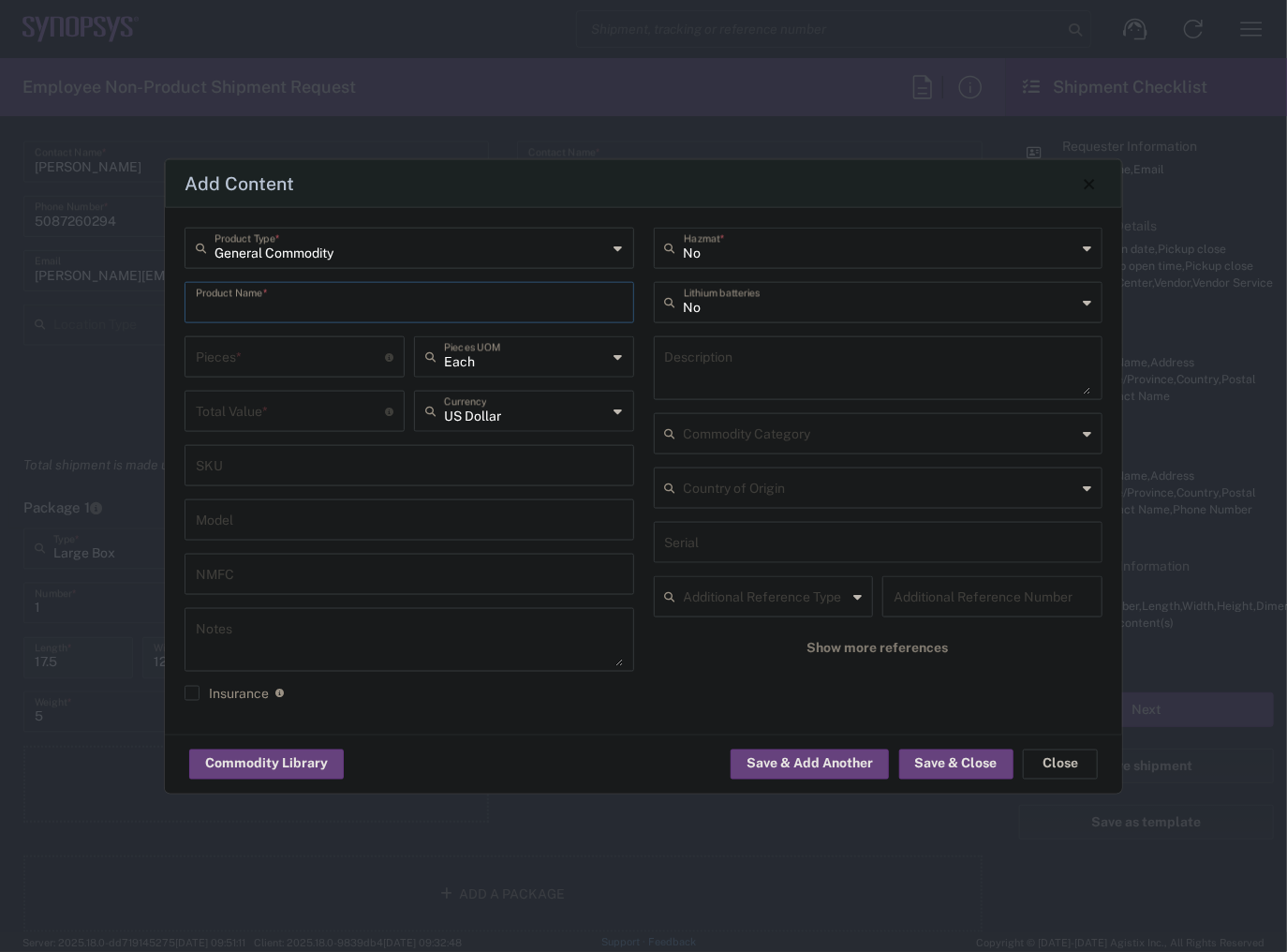
click at [341, 295] on input "text" at bounding box center [410, 301] width 428 height 33
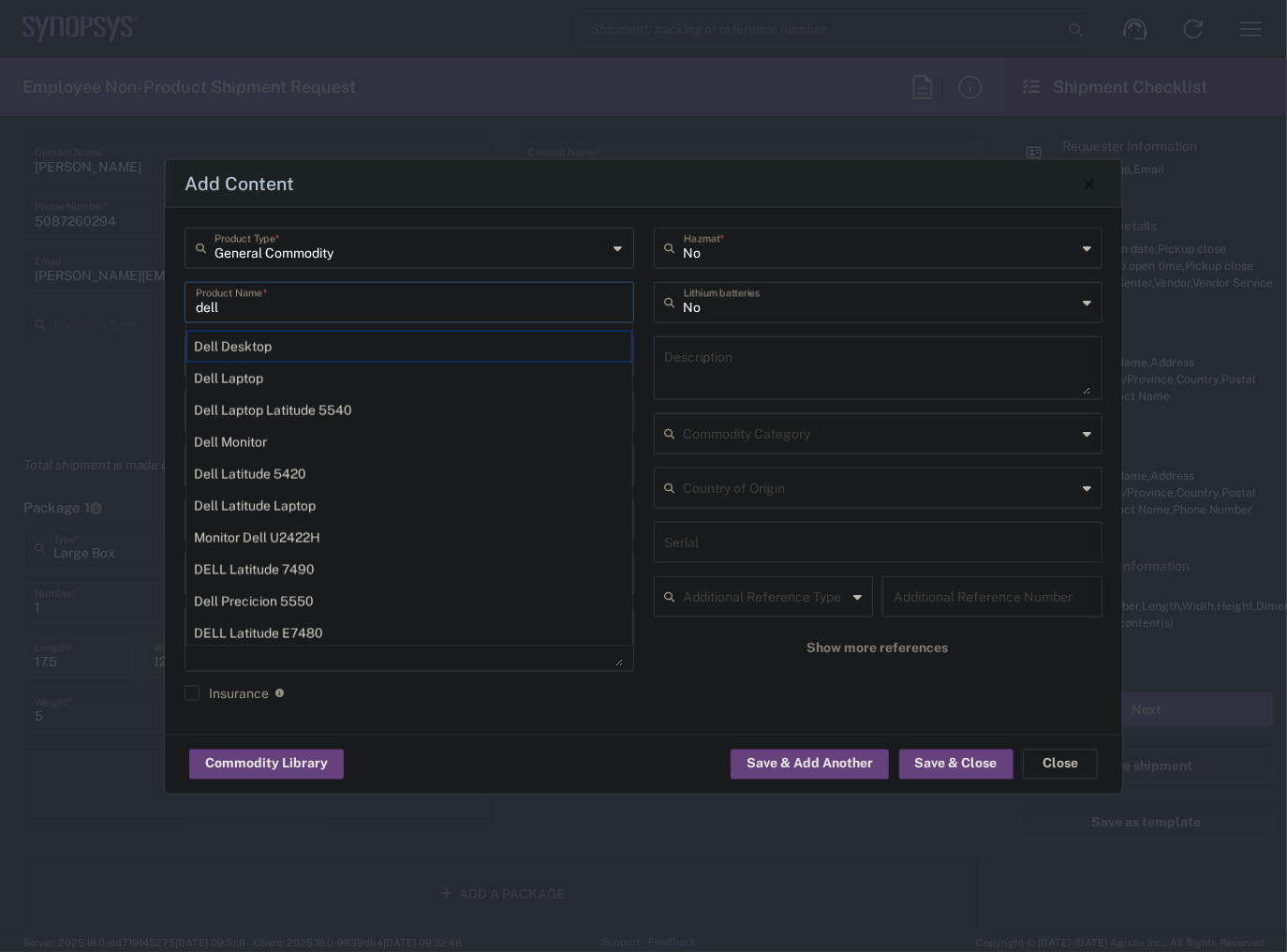
type input "Dell Laptop"
type textarea "Dell Laptop"
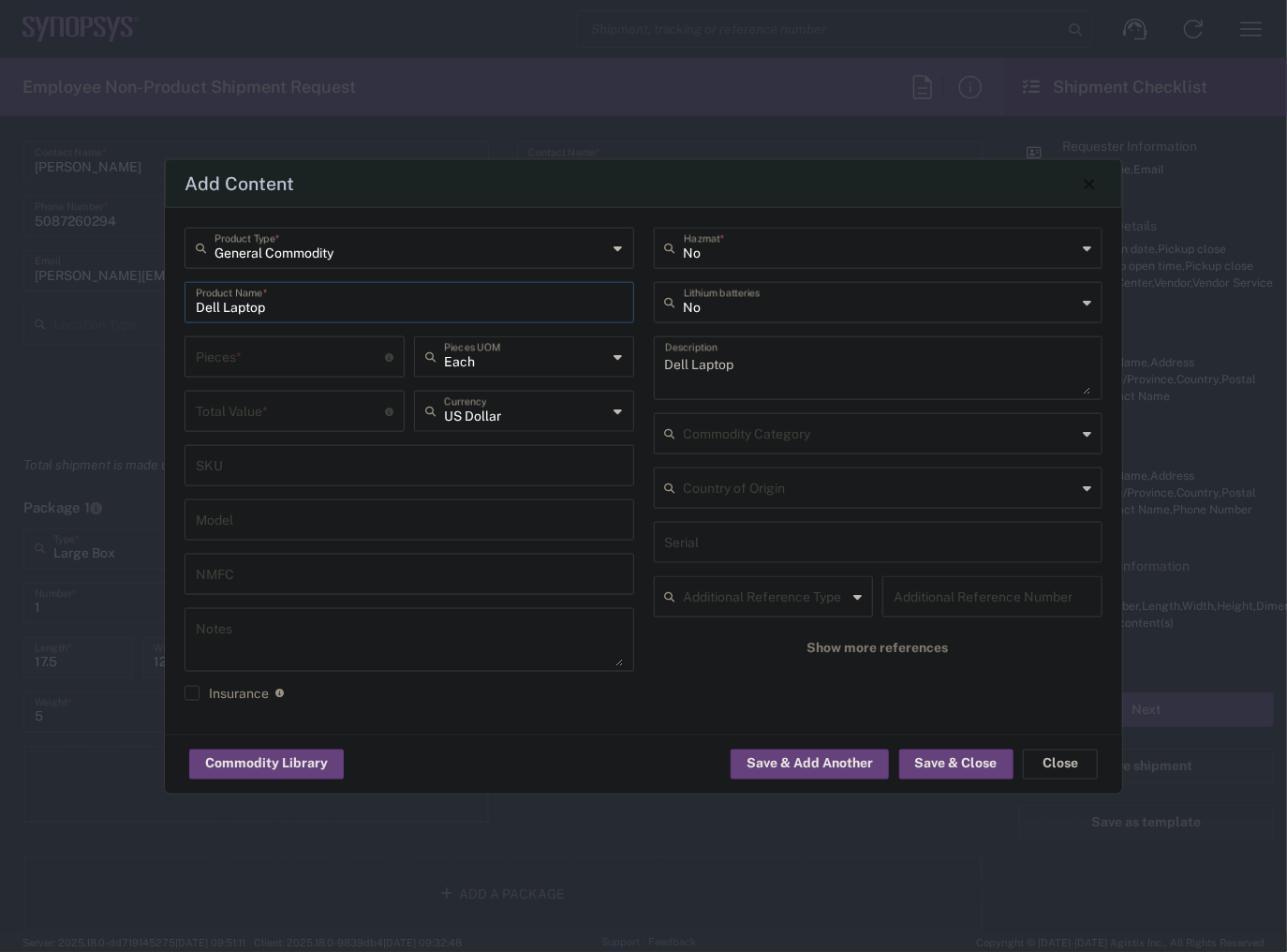
type input "Dell Laptop"
click at [341, 358] on input "number" at bounding box center [290, 355] width 189 height 33
type input "9"
type input "1"
click at [234, 420] on input "number" at bounding box center [290, 410] width 189 height 33
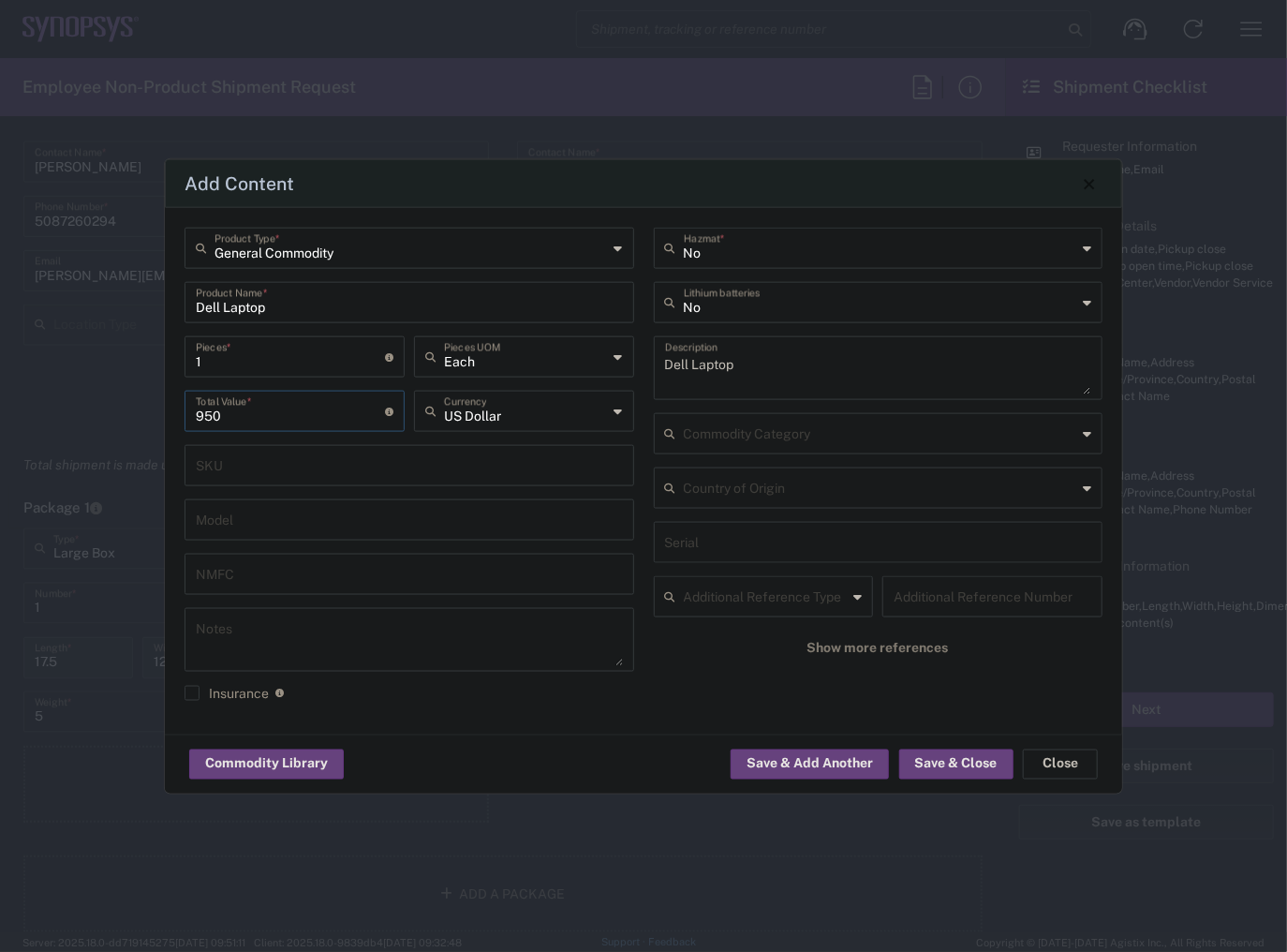
type input "950"
click at [718, 306] on input "text" at bounding box center [881, 301] width 394 height 33
click at [701, 359] on span "Yes" at bounding box center [879, 373] width 446 height 29
type input "Yes"
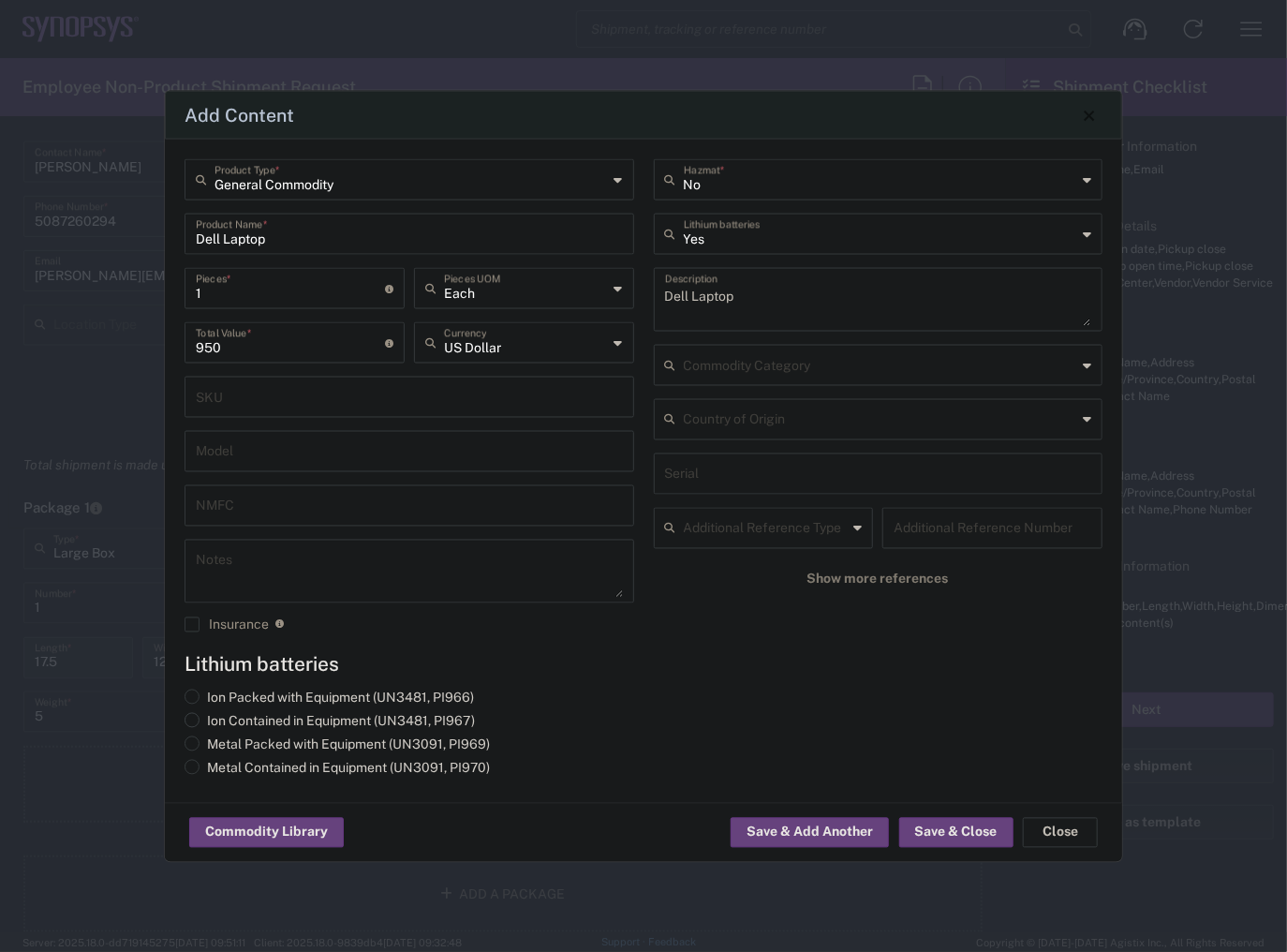
click at [254, 723] on label "Ion Contained in Equipment (UN3481, PI967)" at bounding box center [329, 720] width 290 height 17
click at [219, 723] on input "Ion Contained in Equipment (UN3481, PI967)" at bounding box center [213, 718] width 12 height 12
radio input "true"
click at [938, 839] on button "Save & Close" at bounding box center [956, 832] width 114 height 30
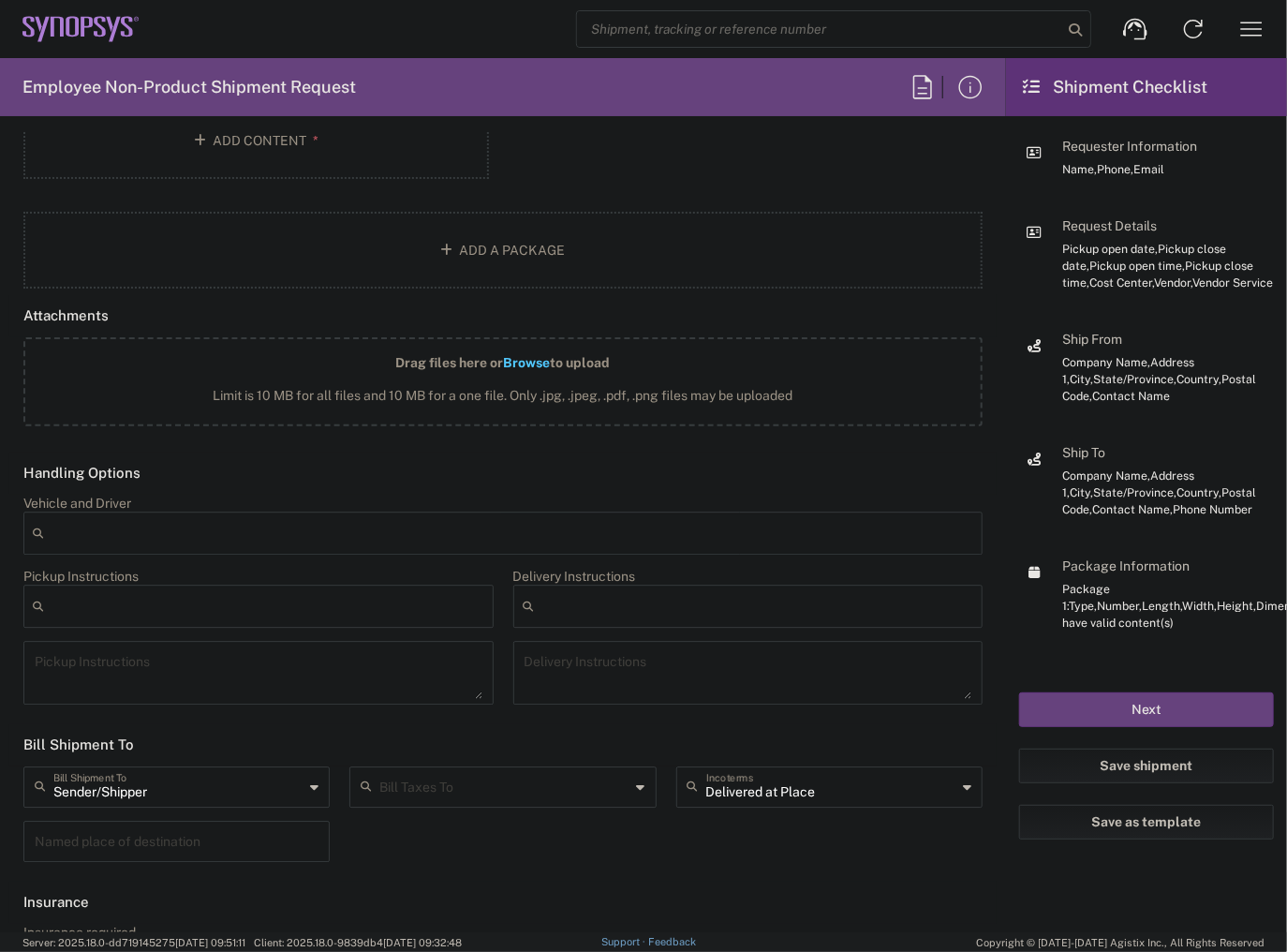
scroll to position [2248, 0]
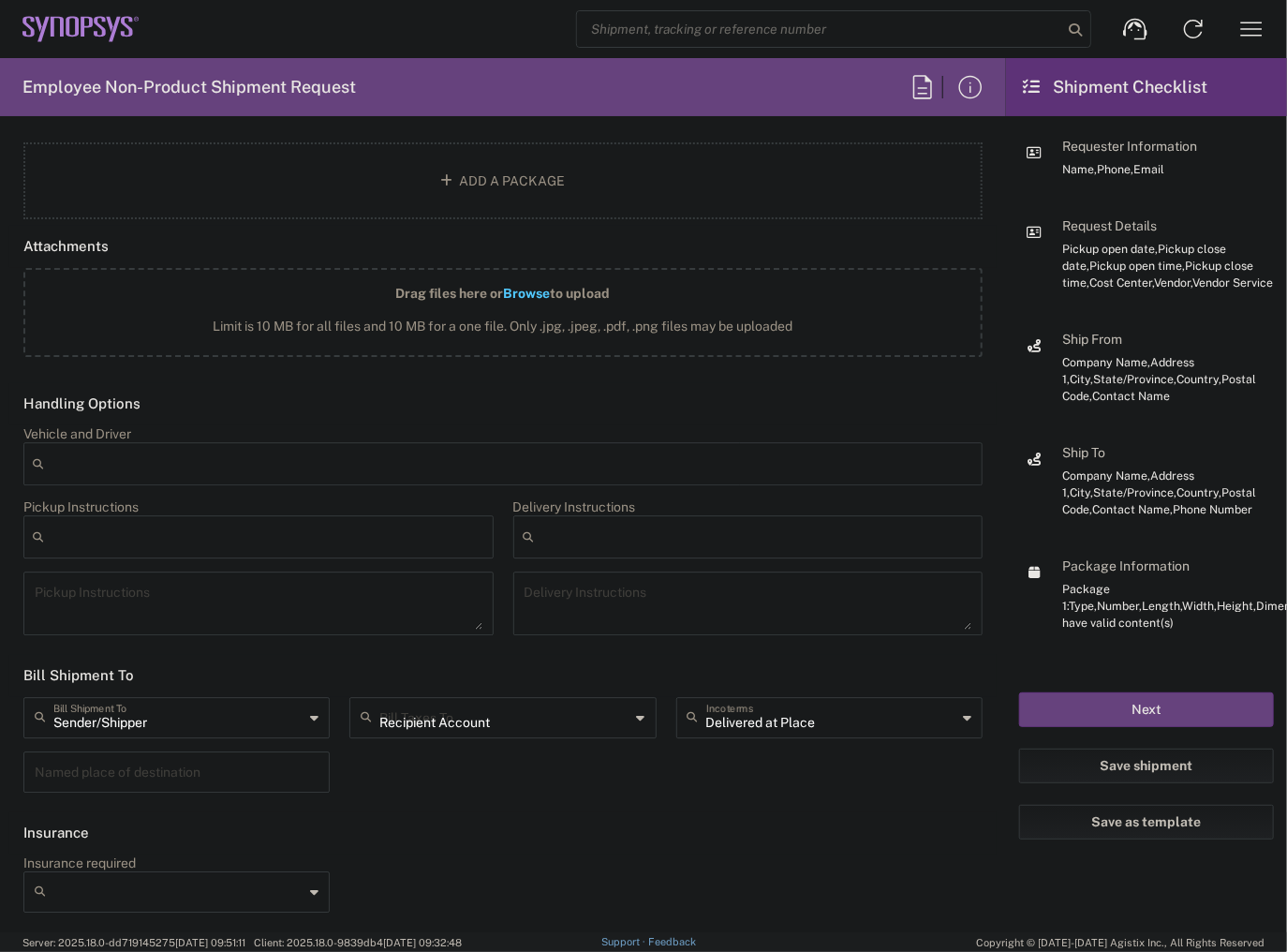
click at [529, 707] on input "Recipient Account" at bounding box center [504, 715] width 250 height 33
click at [480, 787] on span "Sender/Shipper" at bounding box center [497, 788] width 299 height 29
type input "Sender/Shipper"
click at [1048, 233] on div at bounding box center [1035, 233] width 30 height 30
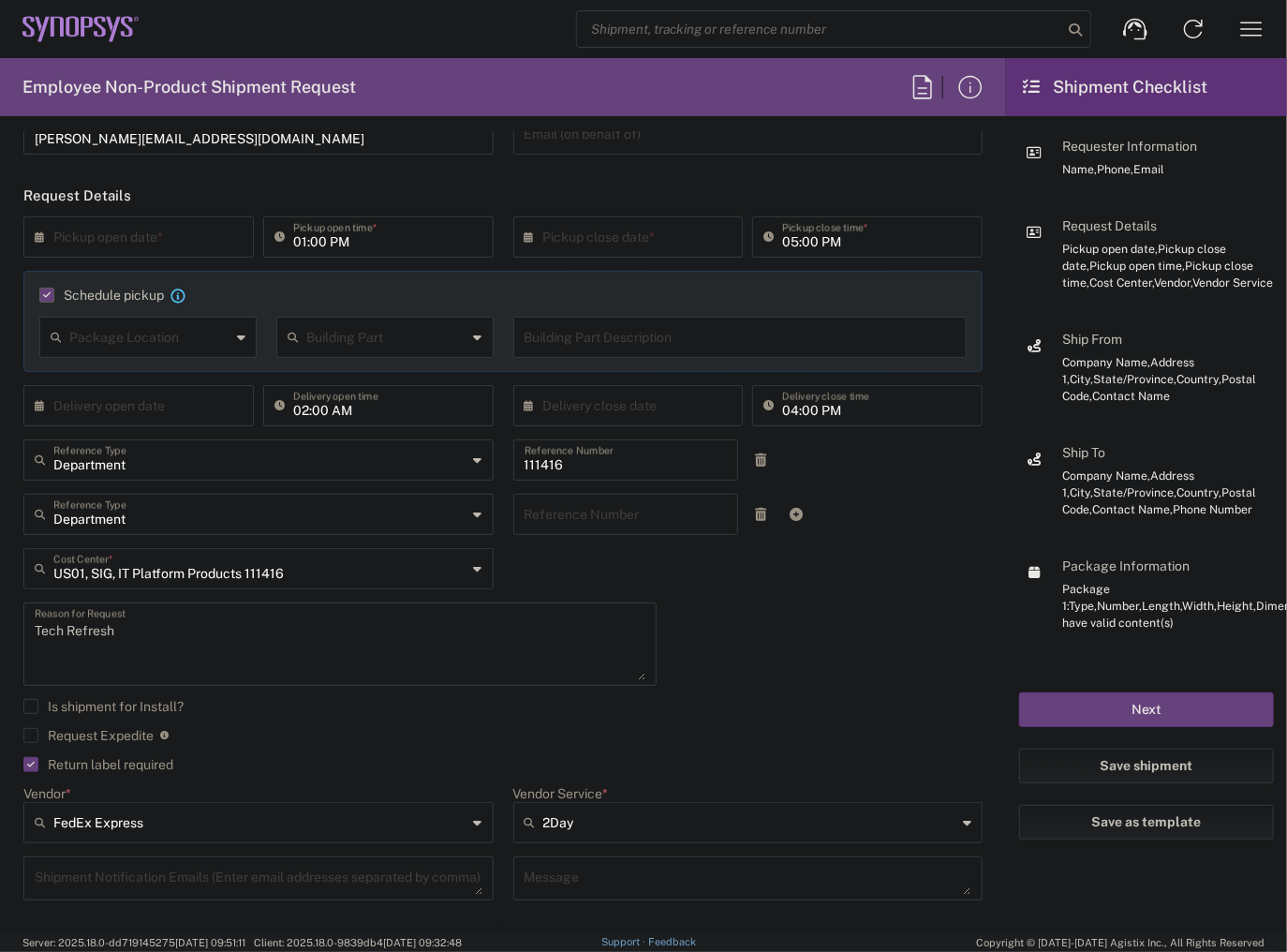
scroll to position [0, 0]
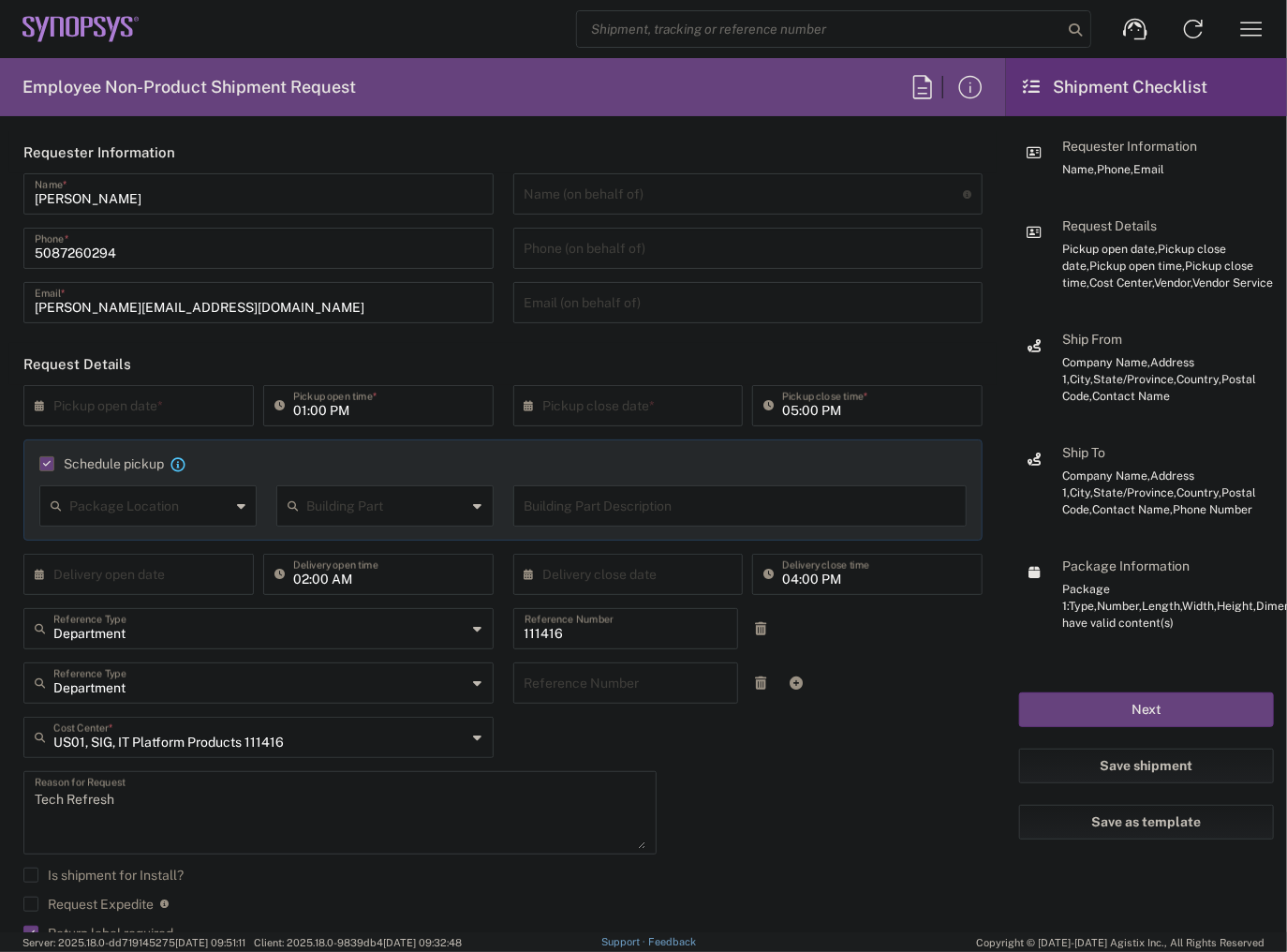
click at [41, 403] on icon at bounding box center [44, 406] width 19 height 30
click at [192, 528] on span "12" at bounding box center [197, 523] width 27 height 27
type input "[DATE]"
click at [300, 414] on input "01:00 PM" at bounding box center [387, 404] width 189 height 33
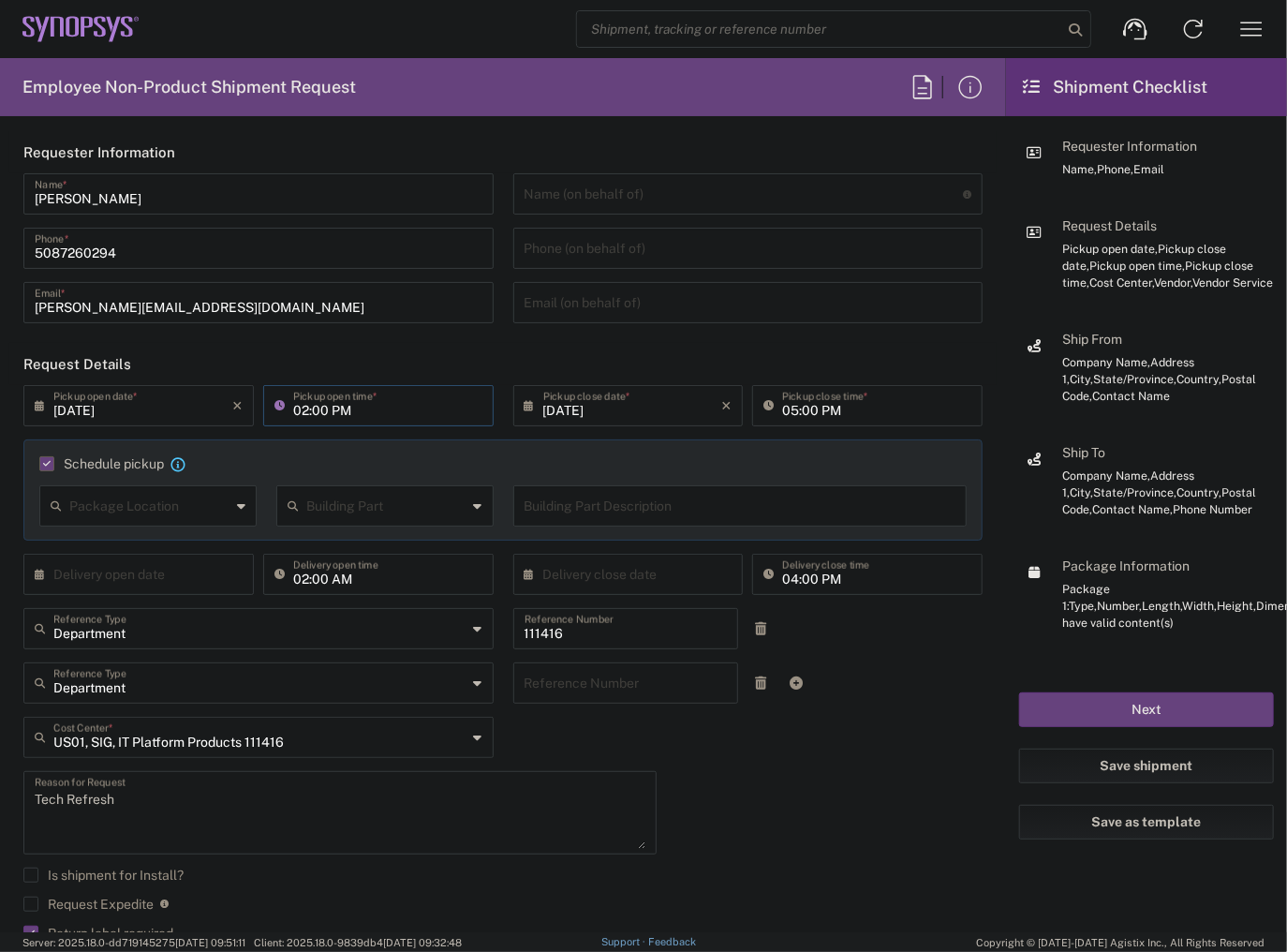
type input "02:00 PM"
click at [782, 406] on input "05:00 PM" at bounding box center [876, 404] width 189 height 33
click at [868, 681] on div "Department Reference Type Department Reference Number" at bounding box center [503, 689] width 979 height 54
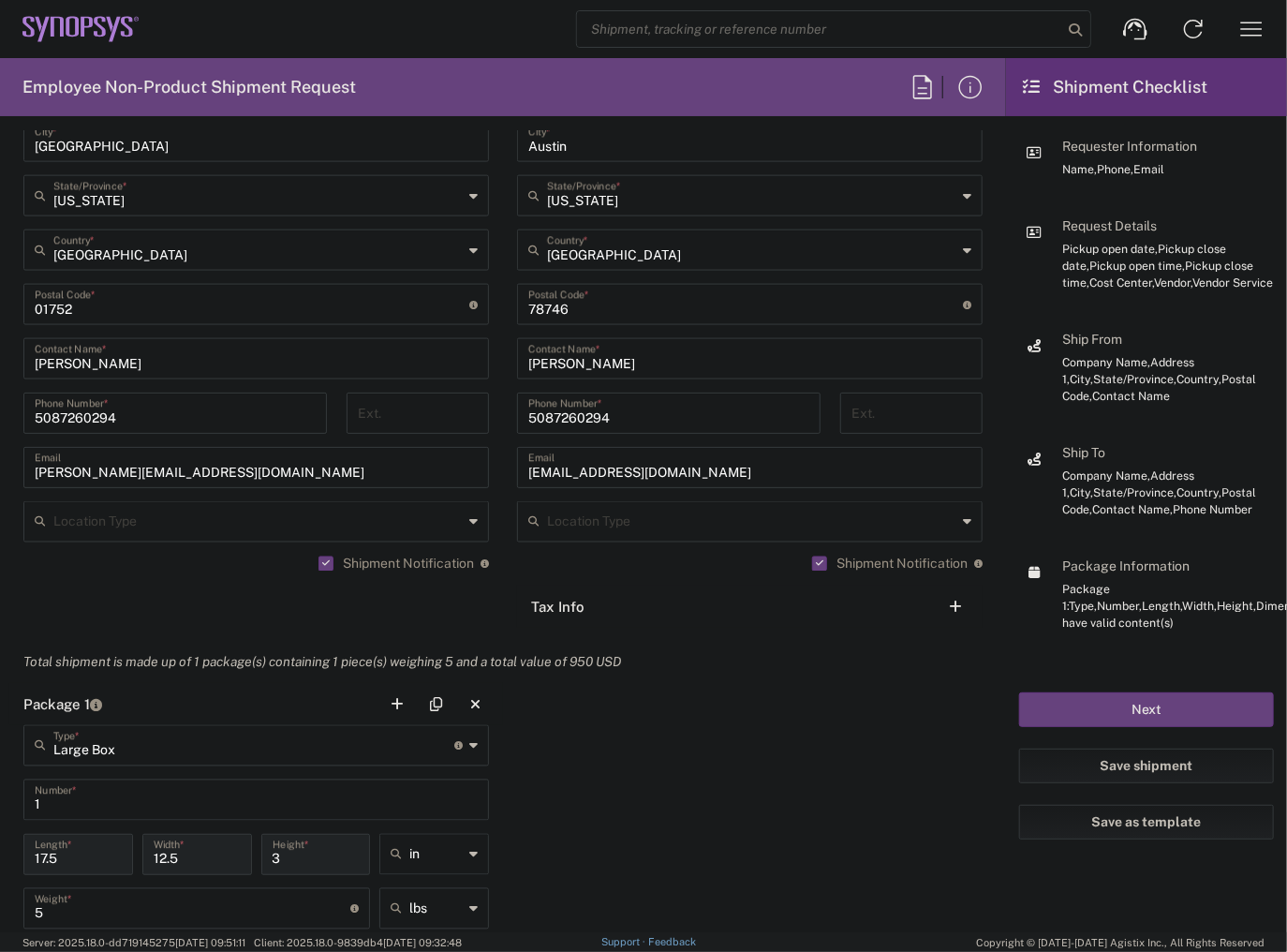
scroll to position [1349, 0]
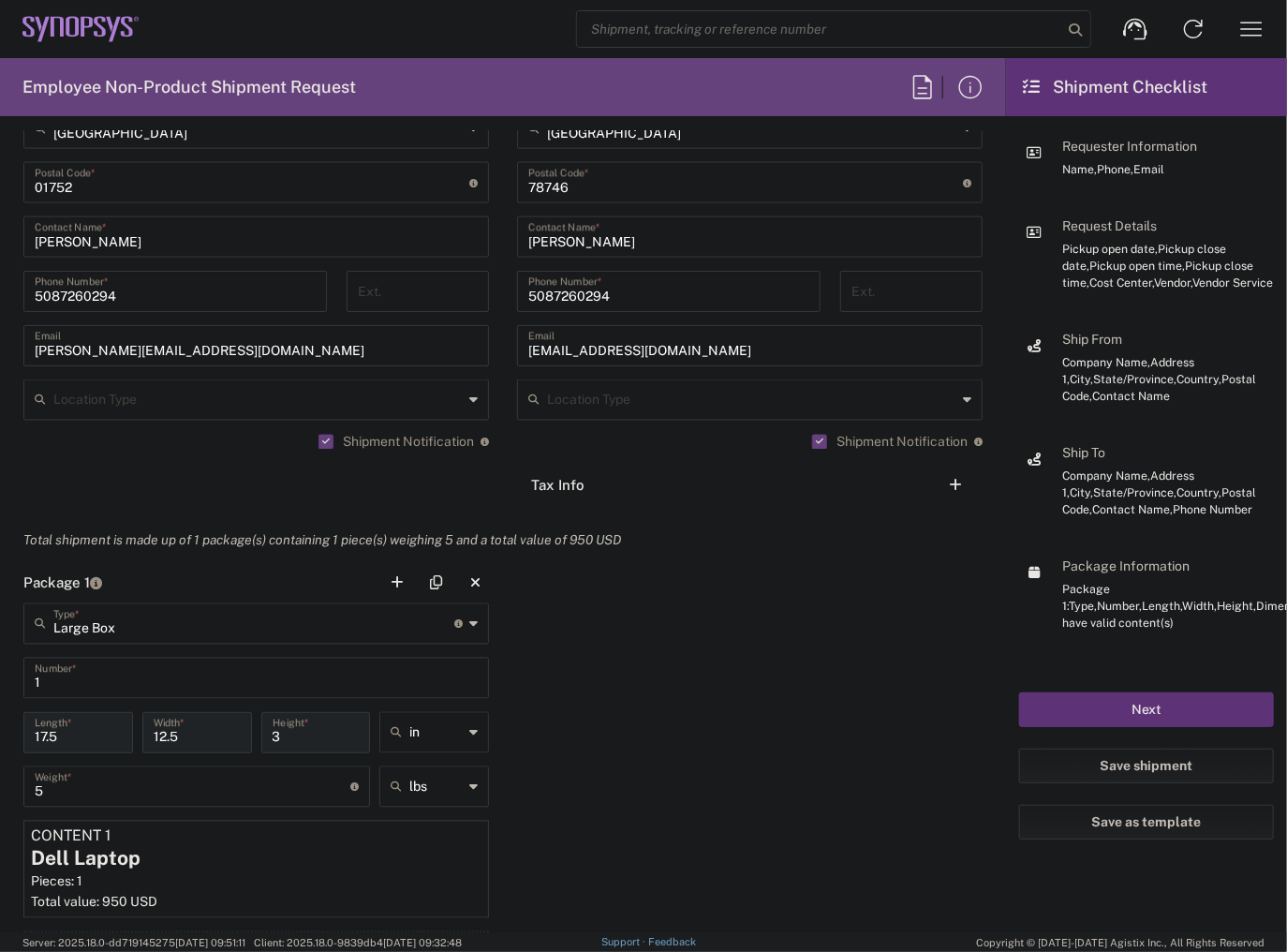
click at [1060, 706] on button "Next" at bounding box center [1146, 709] width 254 height 35
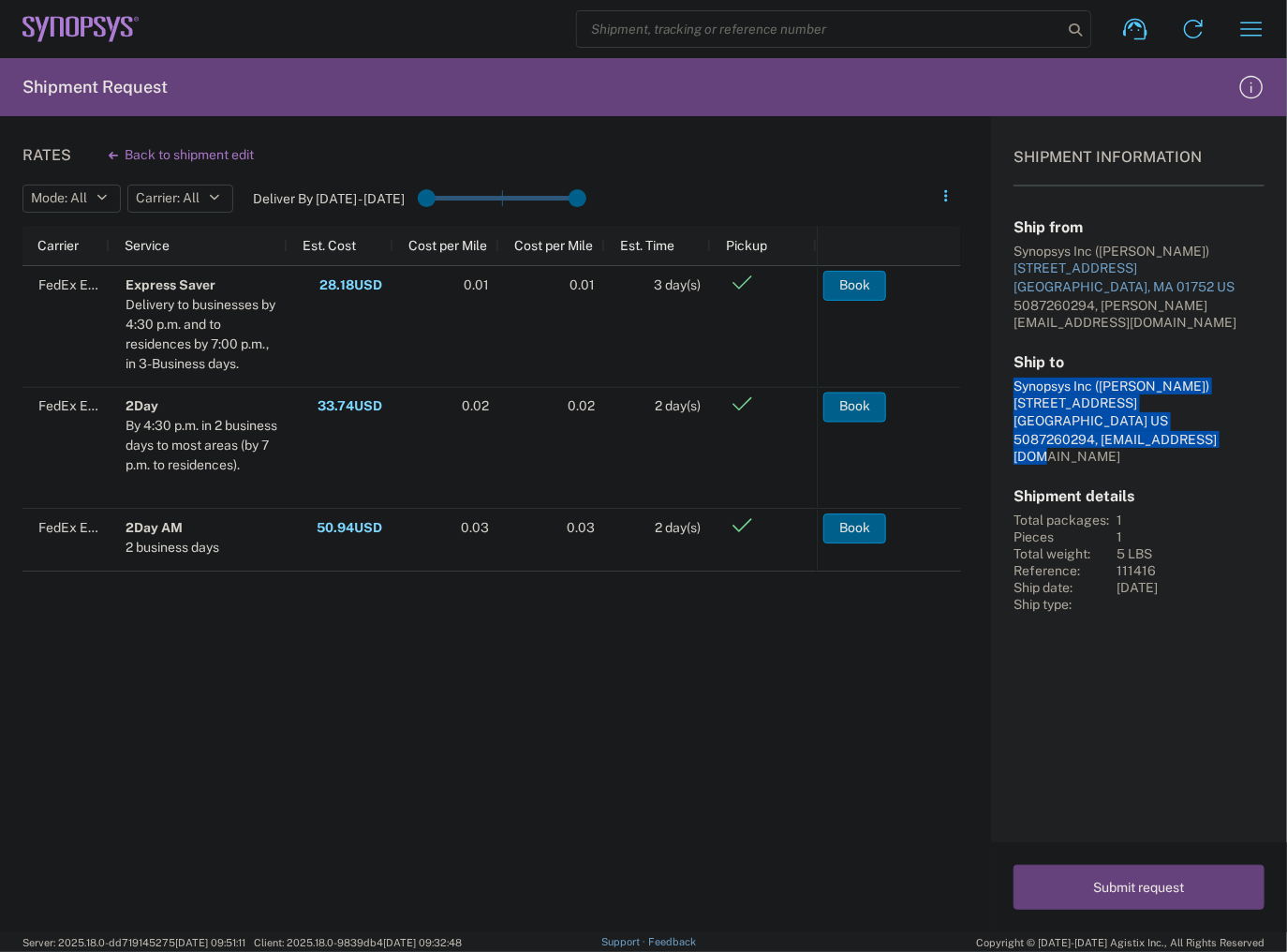
drag, startPoint x: 1248, startPoint y: 426, endPoint x: 1004, endPoint y: 370, distance: 250.3
click at [1004, 370] on div "Shipment Information Ship from Synopsys Inc ([PERSON_NAME]) [STREET_ADDRESS] US…" at bounding box center [1138, 364] width 296 height 497
copy div "Synopsys Inc ([PERSON_NAME]) [STREET_ADDRESS] US 5087260294, [EMAIL_ADDRESS][DO…"
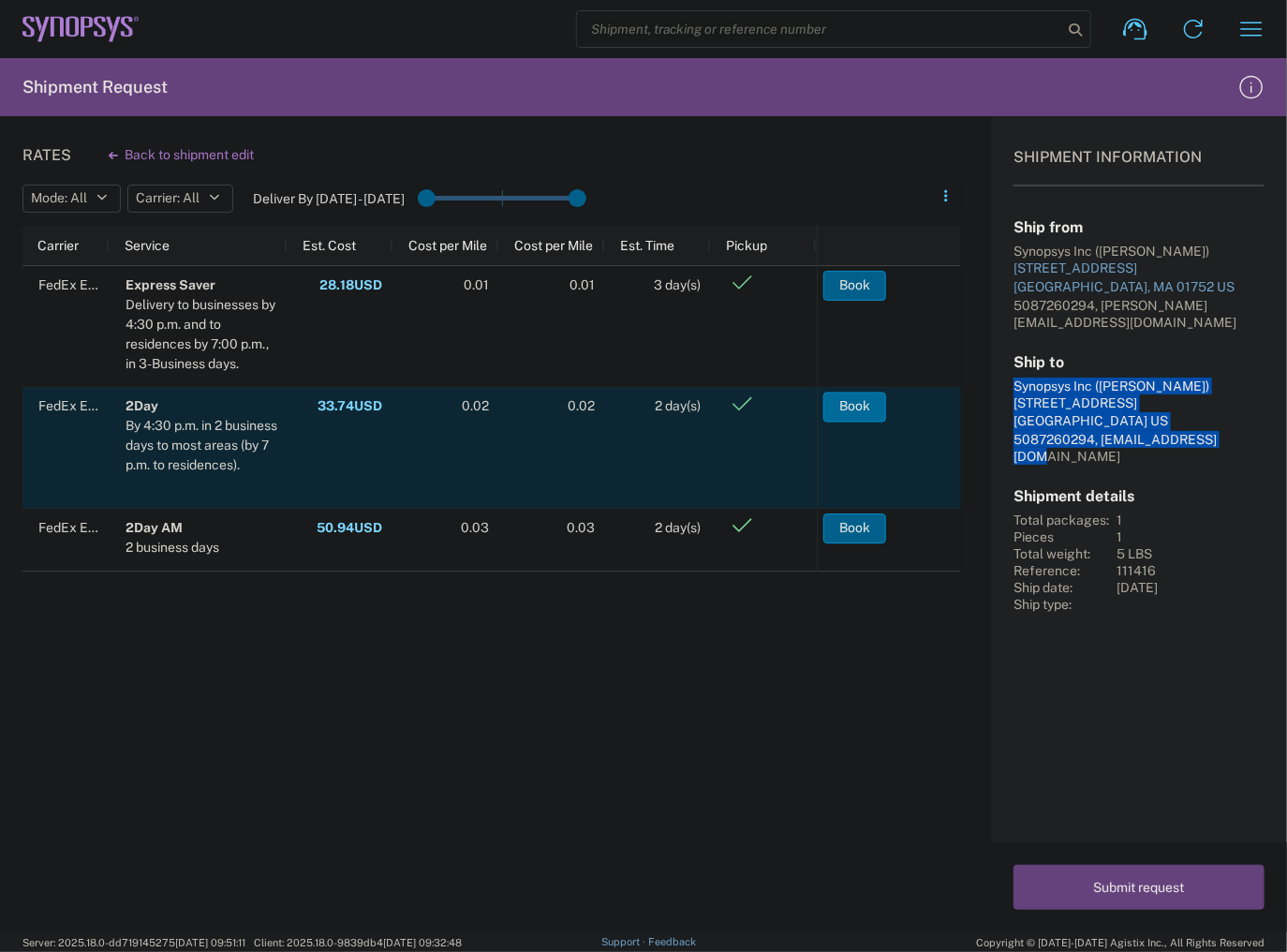
click at [868, 409] on button "Book" at bounding box center [854, 407] width 62 height 30
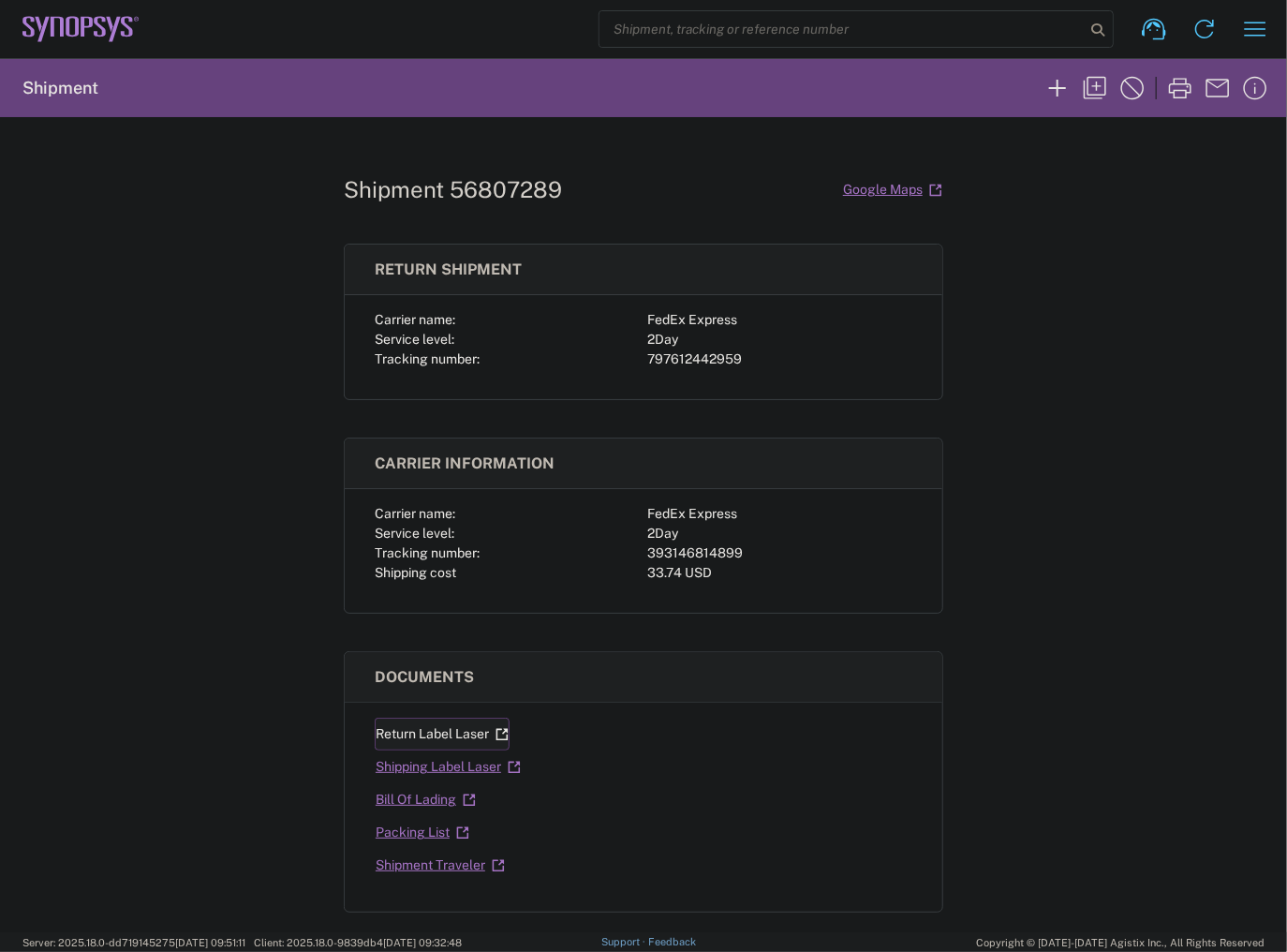
click at [439, 727] on link "Return Label Laser" at bounding box center [443, 733] width 135 height 33
click at [671, 556] on div "393146814899" at bounding box center [780, 553] width 265 height 20
copy div "393146814899"
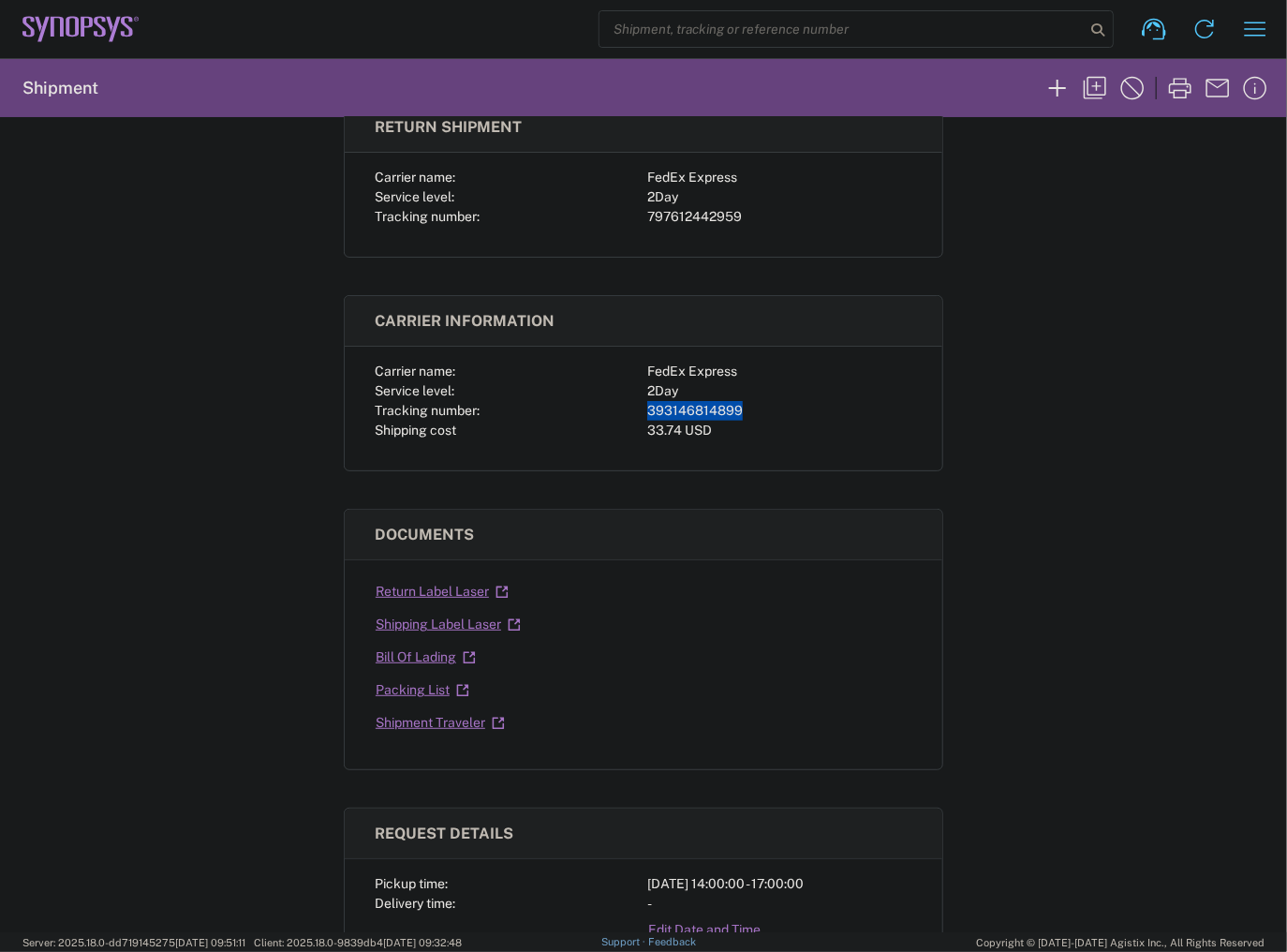
scroll to position [149, 0]
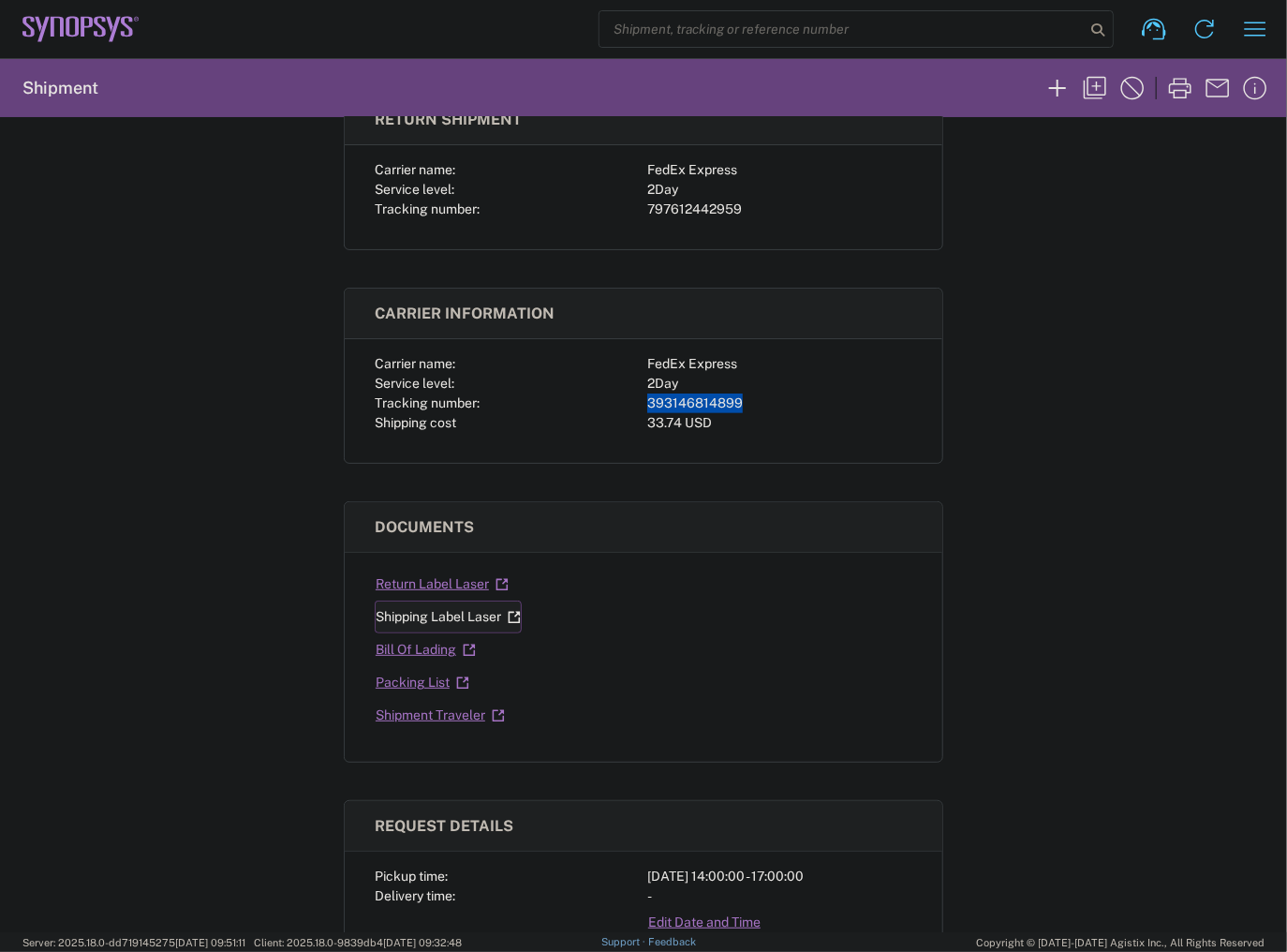
click at [459, 618] on link "Shipping Label Laser" at bounding box center [448, 617] width 148 height 33
